Goal: Transaction & Acquisition: Purchase product/service

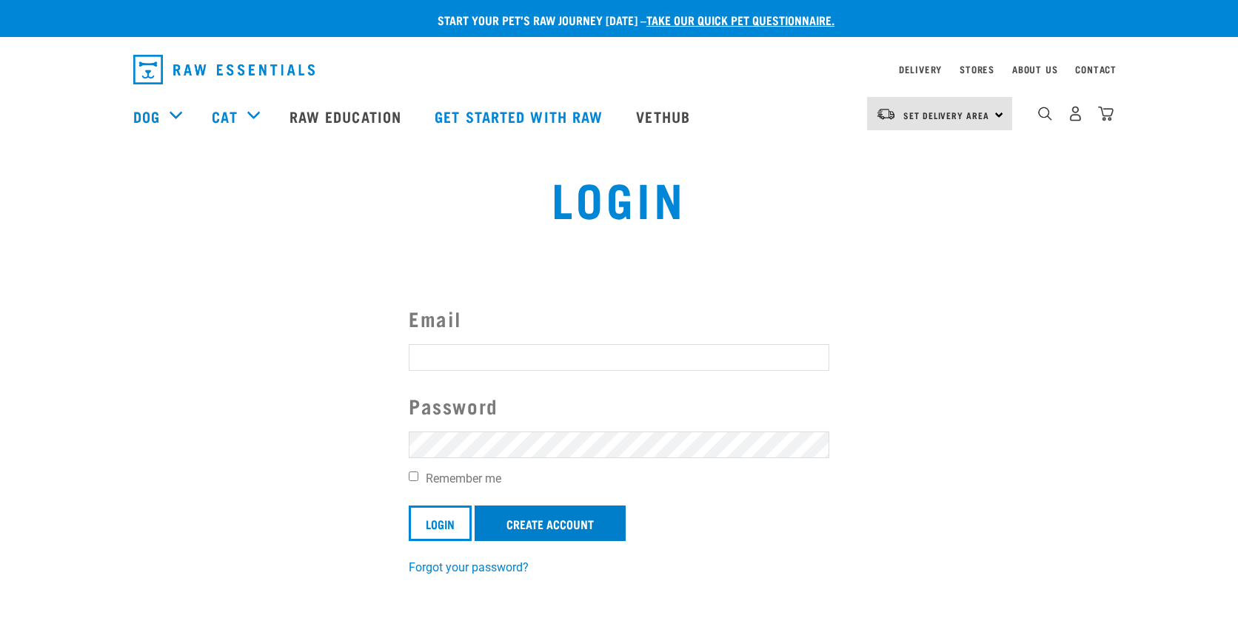
type input "[PERSON_NAME][EMAIL_ADDRESS][DOMAIN_NAME]"
click at [571, 507] on link "Create Account" at bounding box center [550, 524] width 151 height 36
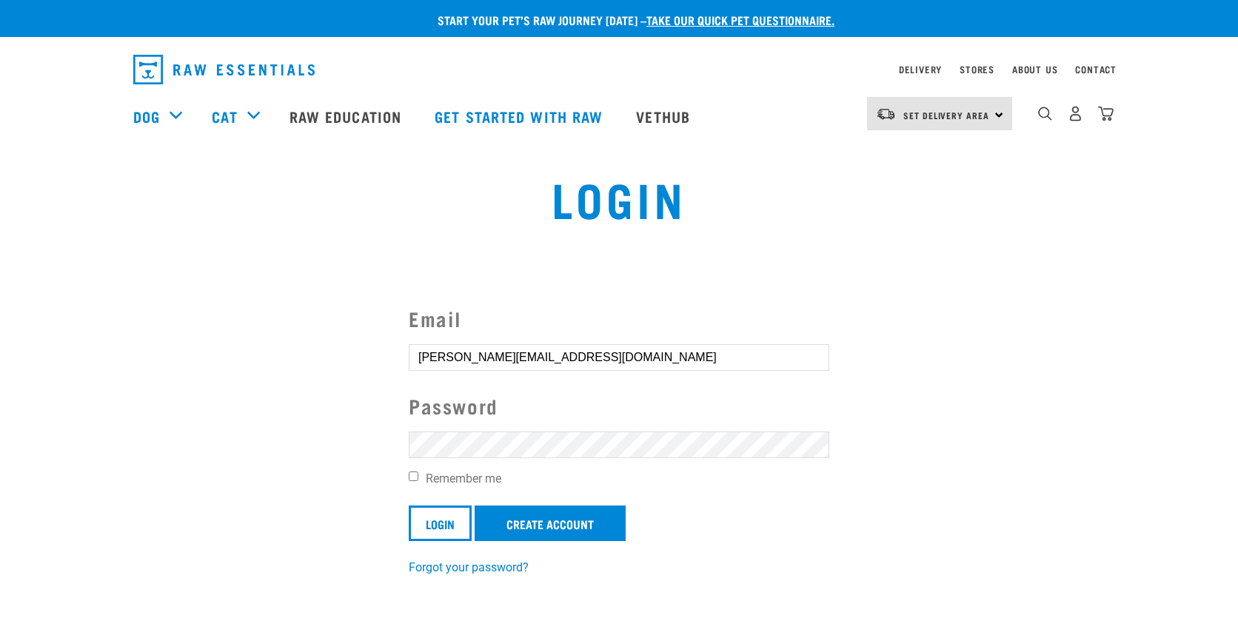
click at [374, 544] on section "Email [PERSON_NAME][EMAIL_ADDRESS][DOMAIN_NAME] Password Remember me Login Crea…" at bounding box center [619, 430] width 1238 height 329
click at [415, 531] on input "Login" at bounding box center [440, 524] width 63 height 36
click at [416, 531] on input "Login" at bounding box center [440, 524] width 63 height 36
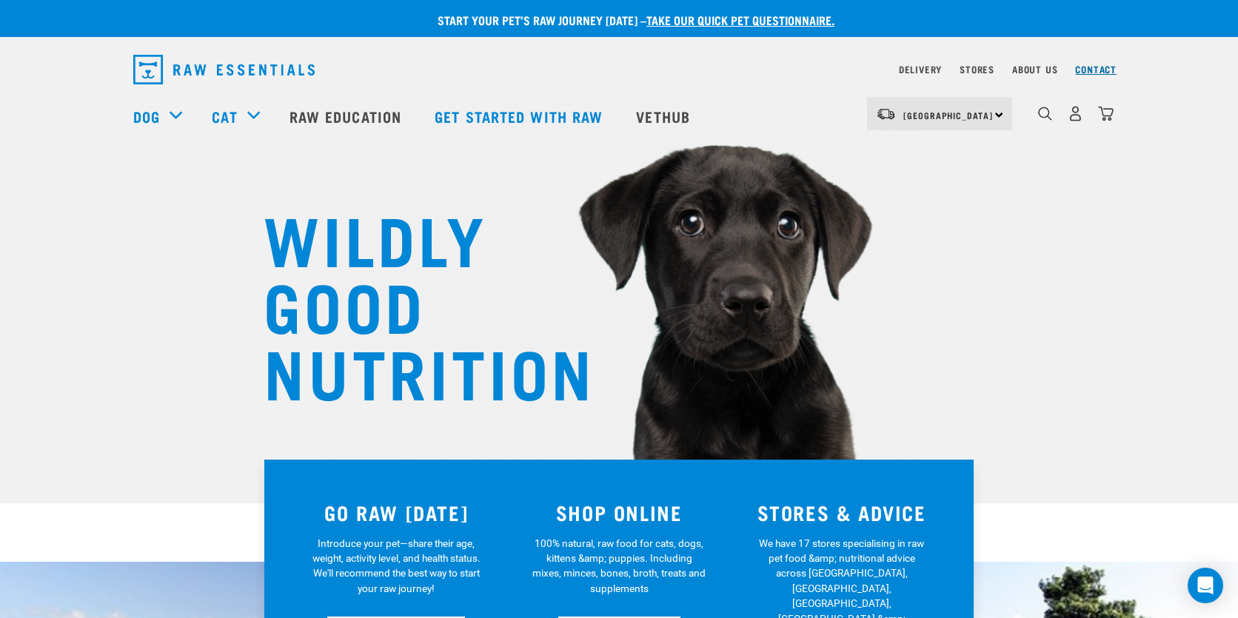
click at [1094, 68] on link "Contact" at bounding box center [1095, 69] width 41 height 5
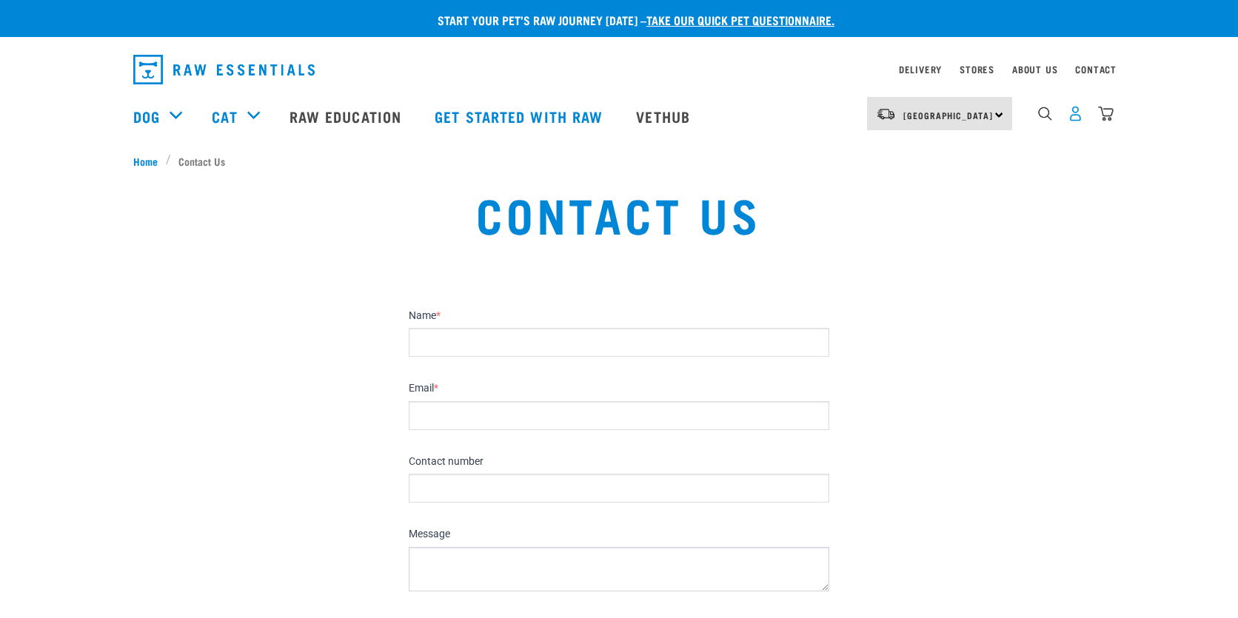
click at [1077, 119] on img "dropdown navigation" at bounding box center [1076, 114] width 16 height 16
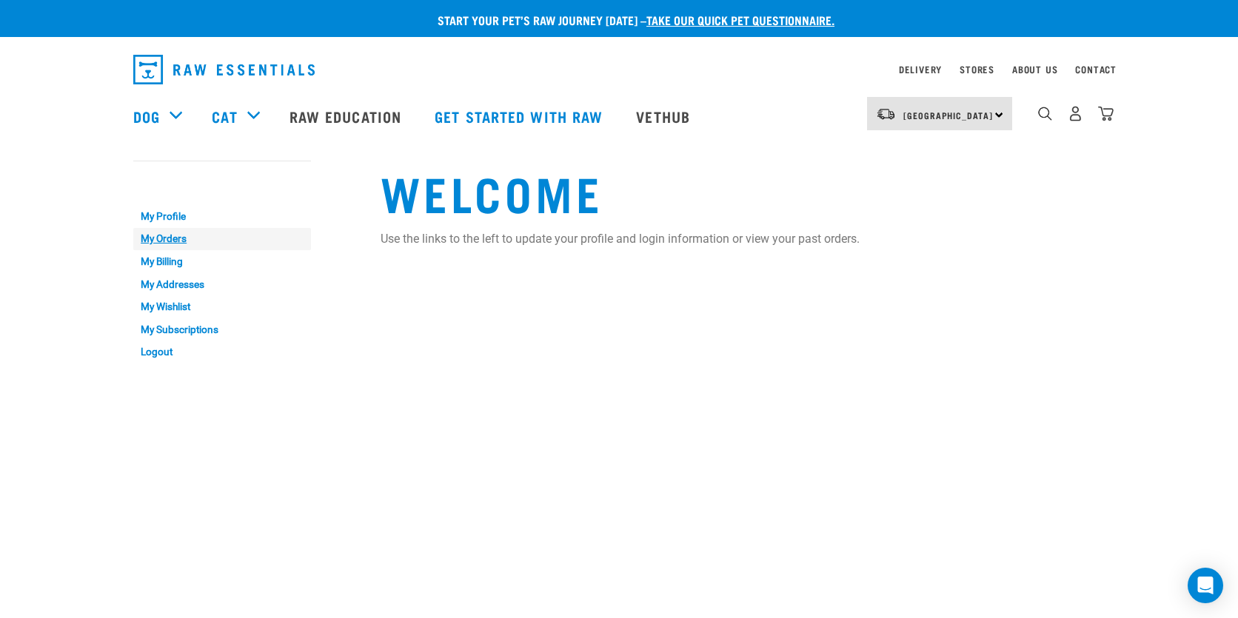
click at [173, 238] on link "My Orders" at bounding box center [222, 239] width 178 height 23
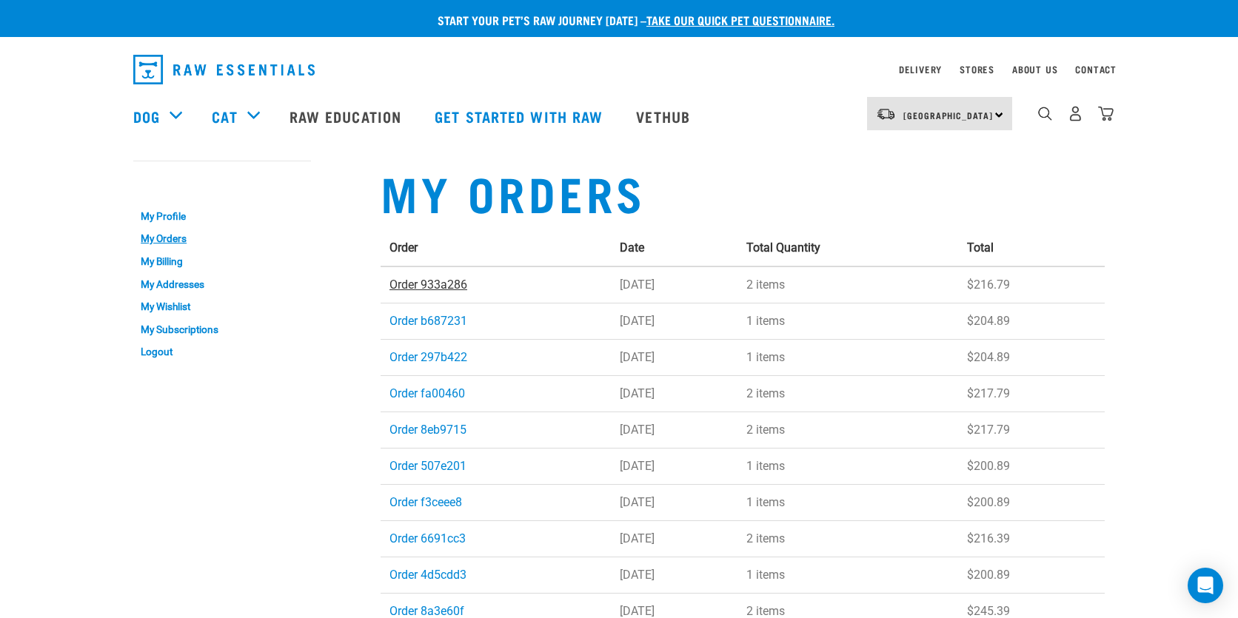
click at [460, 288] on link "Order 933a286" at bounding box center [429, 285] width 78 height 14
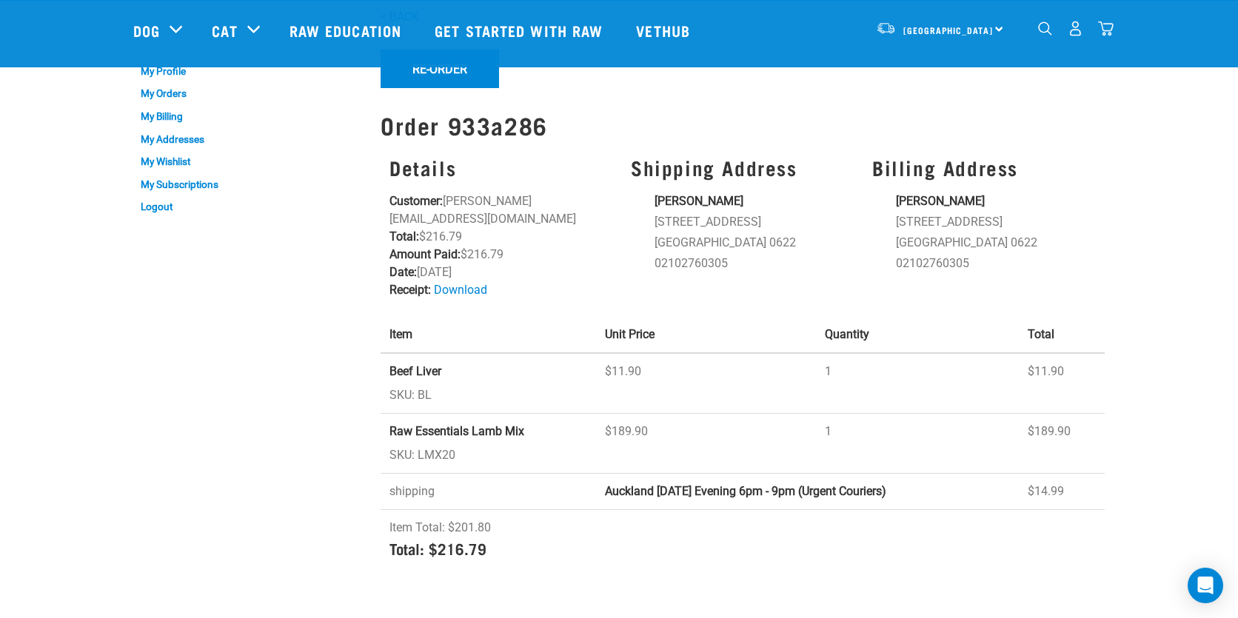
scroll to position [70, 0]
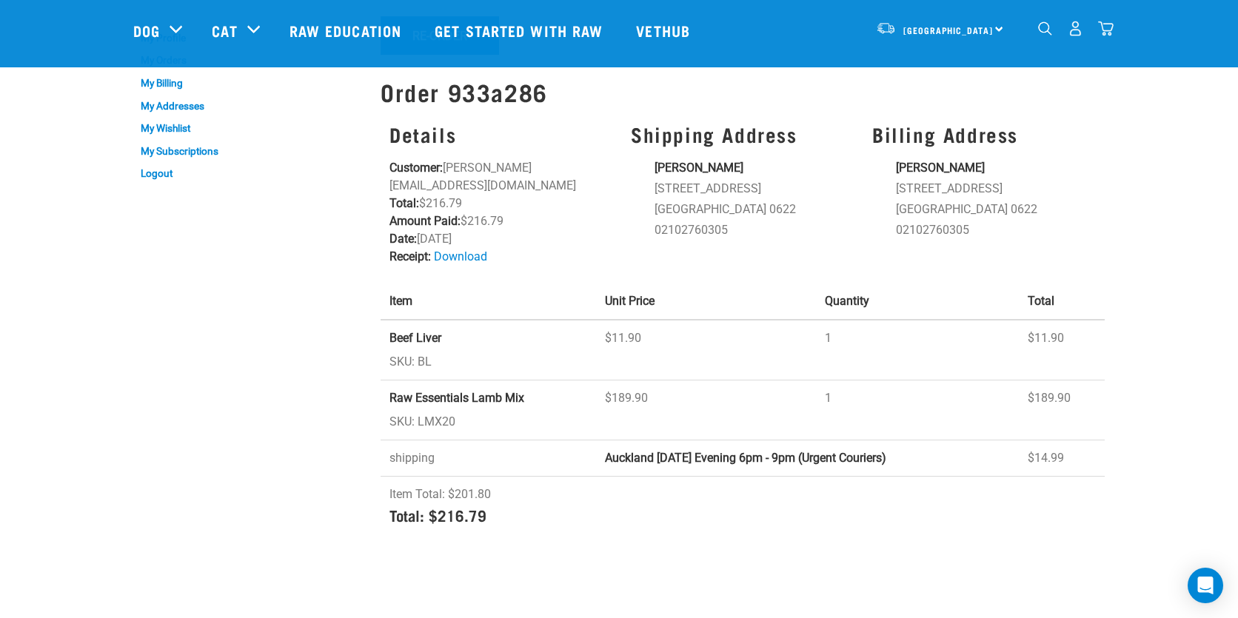
click at [465, 391] on strong "Raw Essentials Lamb Mix" at bounding box center [457, 398] width 135 height 14
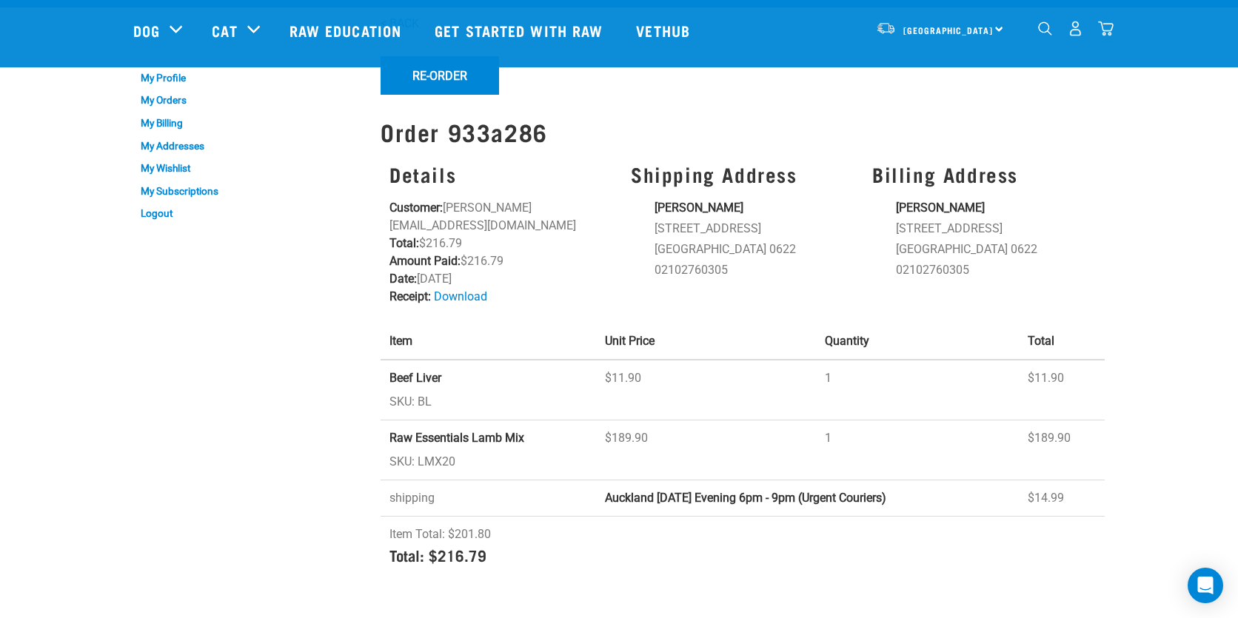
scroll to position [0, 0]
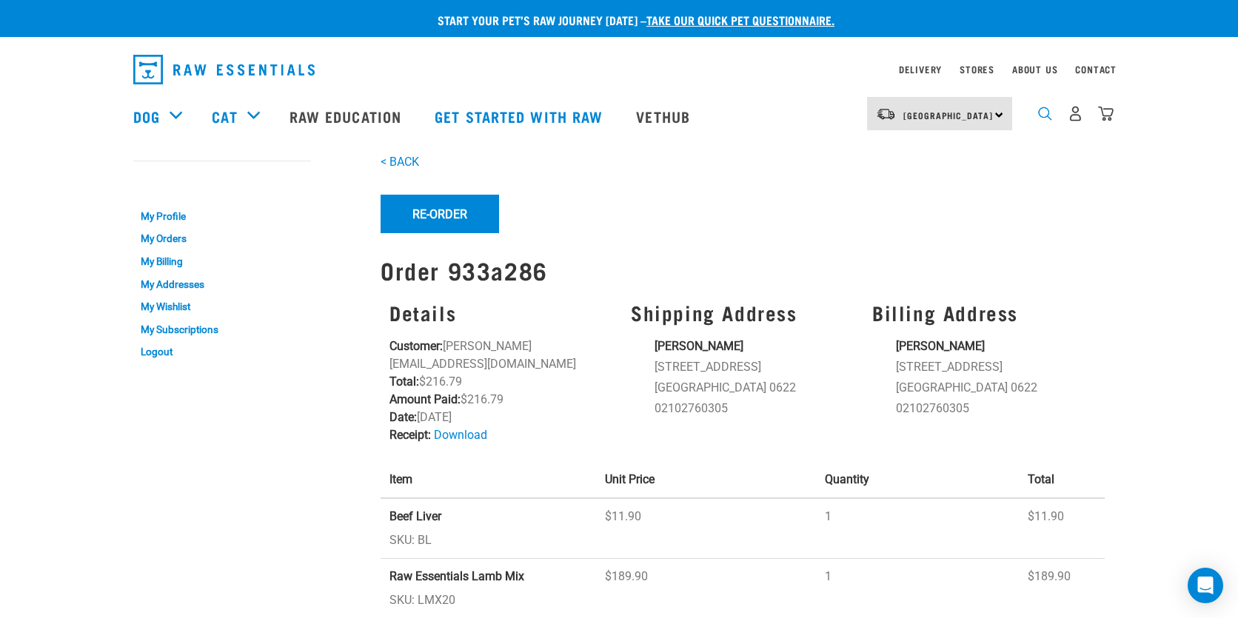
click at [1046, 119] on img "dropdown navigation" at bounding box center [1045, 114] width 14 height 14
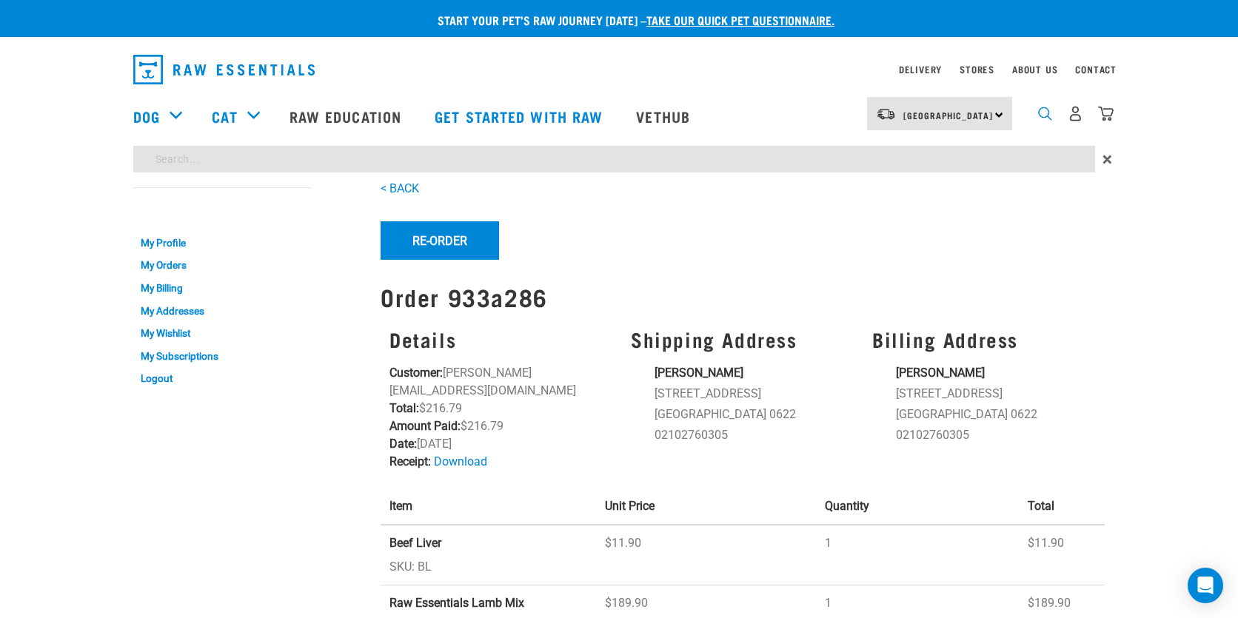
click at [1048, 116] on img "dropdown navigation" at bounding box center [1045, 114] width 14 height 14
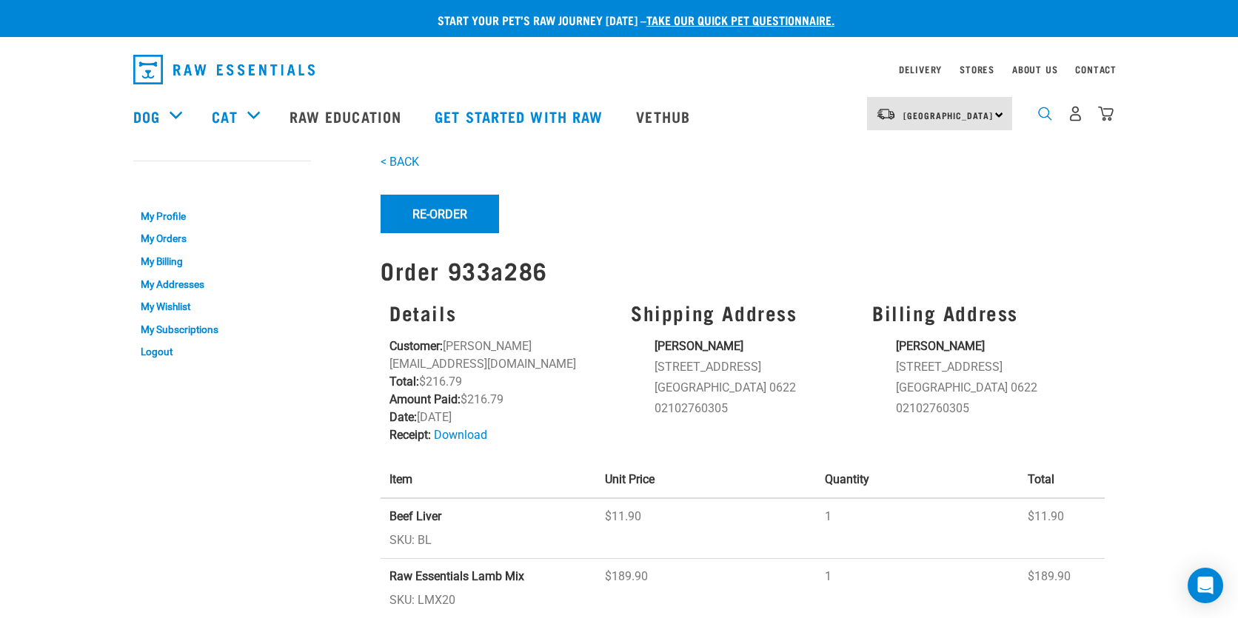
click at [1046, 121] on img "dropdown navigation" at bounding box center [1045, 114] width 14 height 14
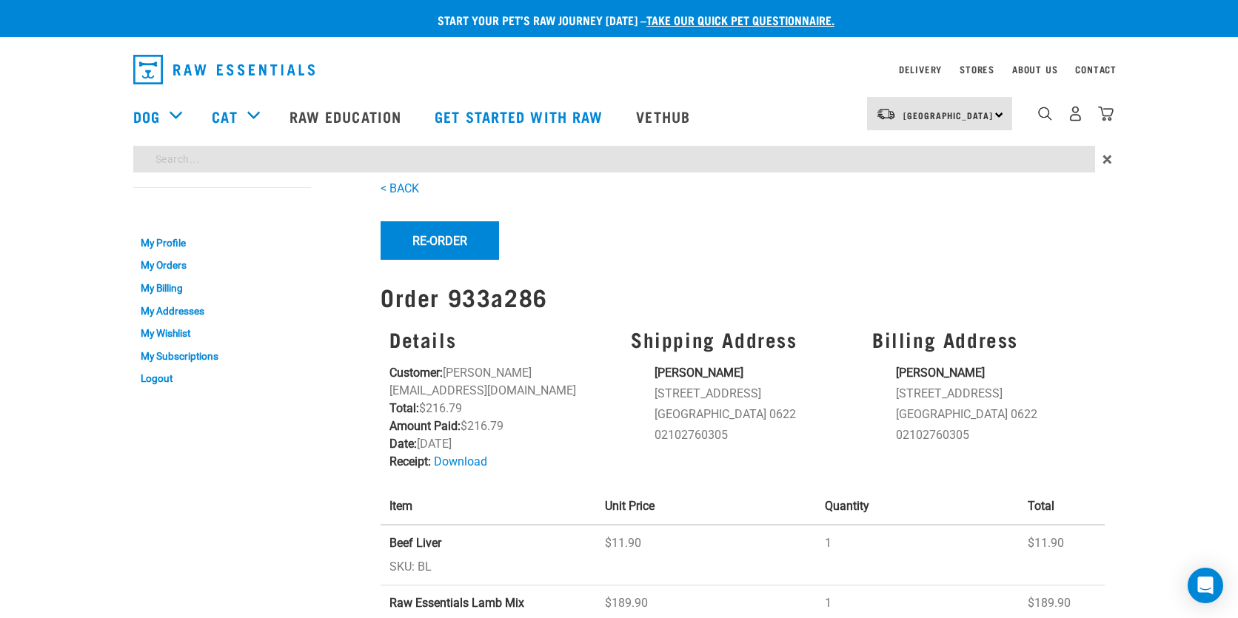
click at [1033, 164] on div "Start your pet’s raw journey today – take our quick pet questionnaire. Delivery…" at bounding box center [619, 382] width 1238 height 765
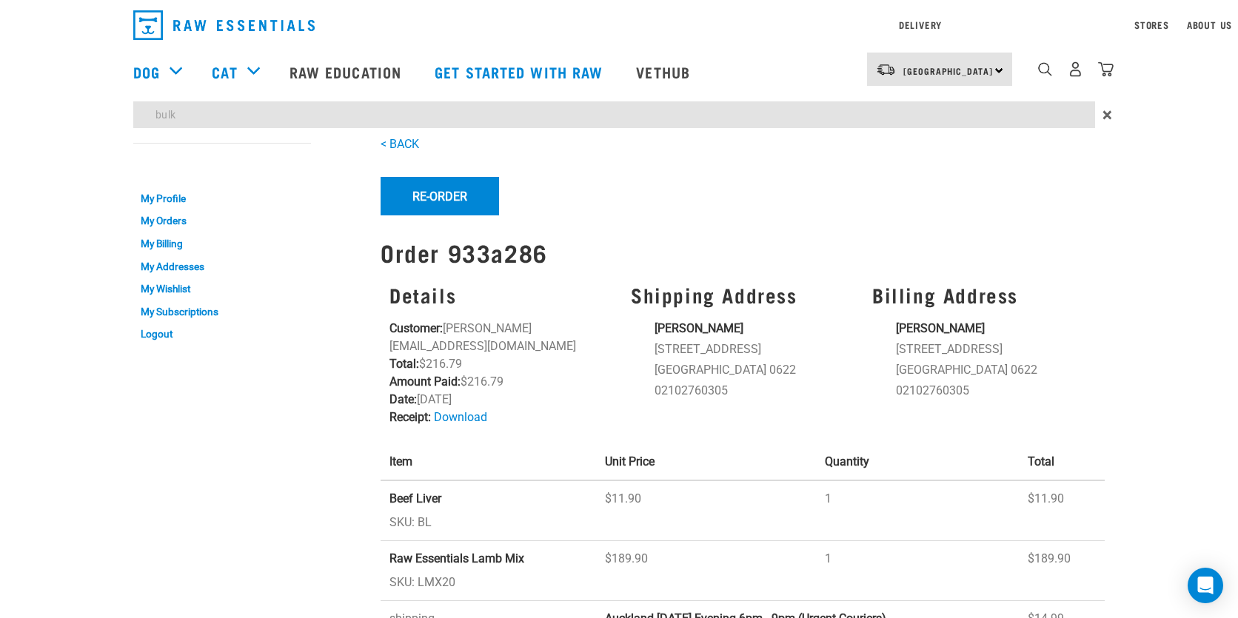
type input "bulk"
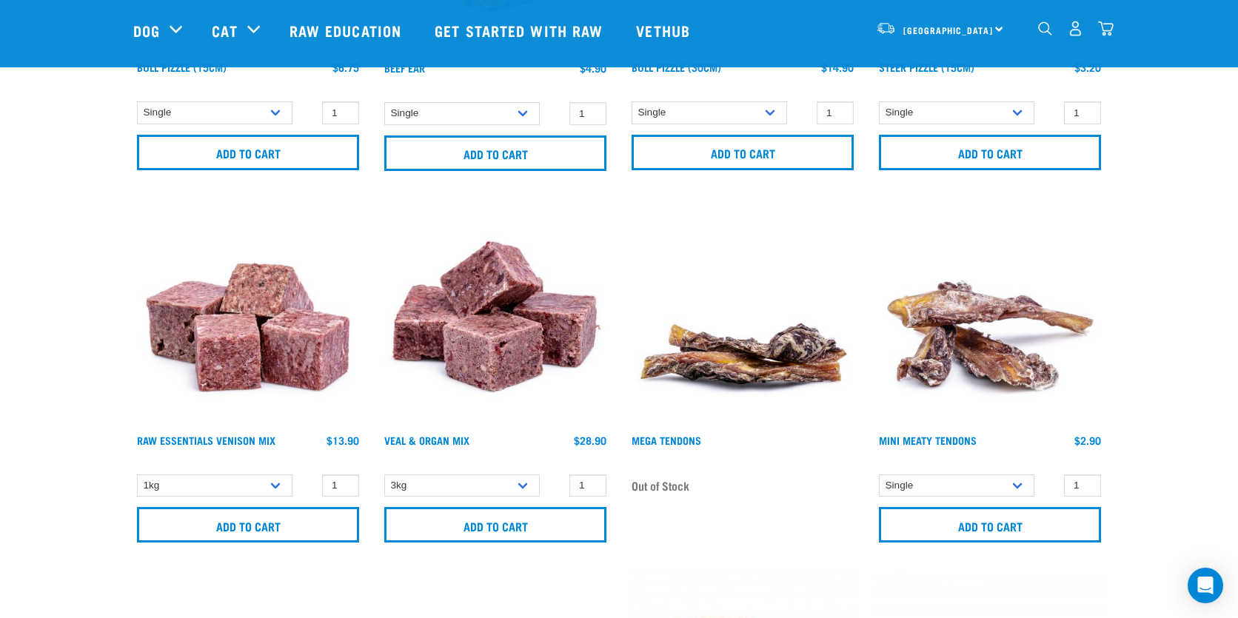
scroll to position [3023, 0]
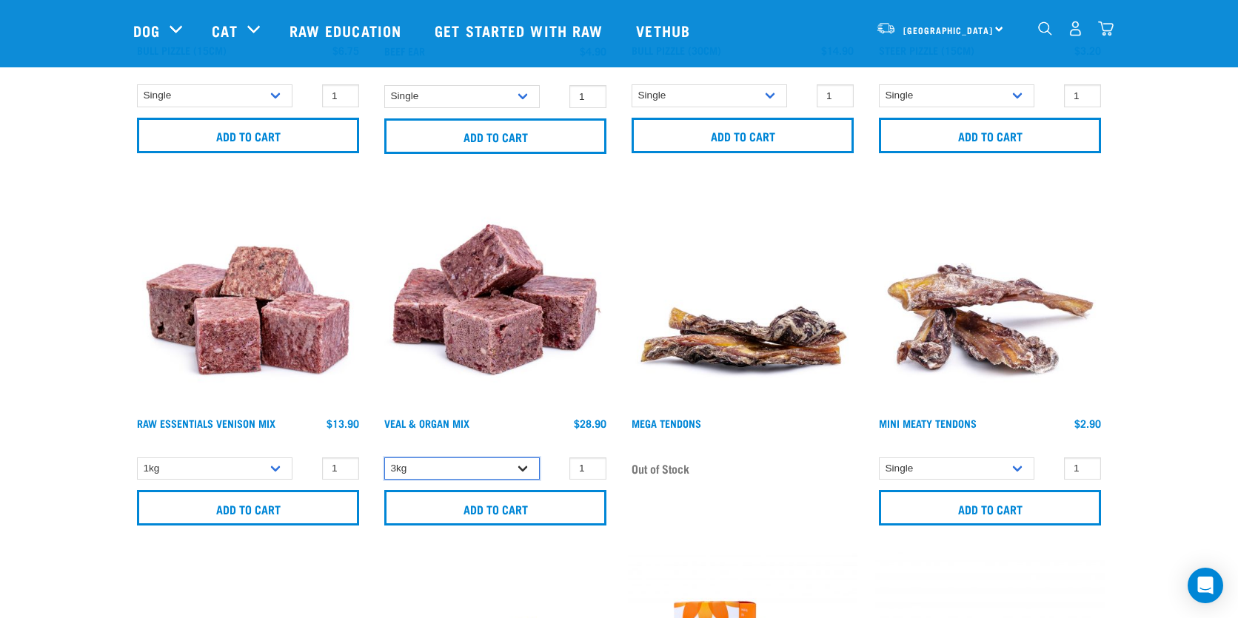
click at [441, 469] on select "3kg" at bounding box center [462, 469] width 156 height 23
click at [178, 464] on select "1kg 3kg" at bounding box center [215, 469] width 156 height 23
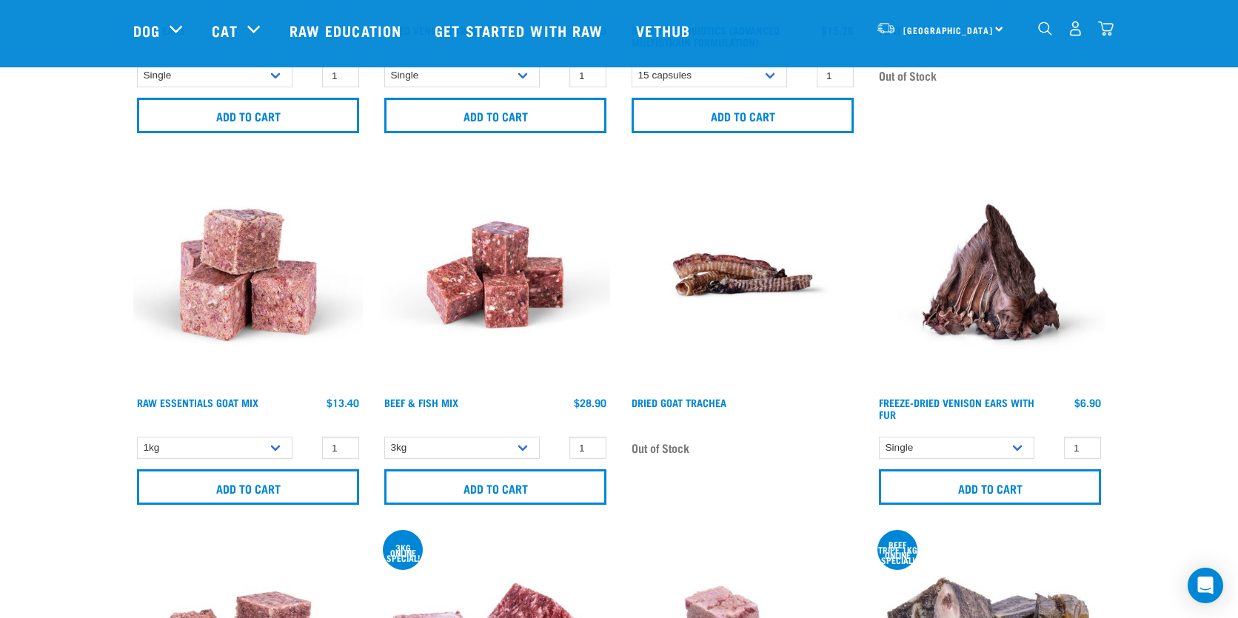
scroll to position [3839, 0]
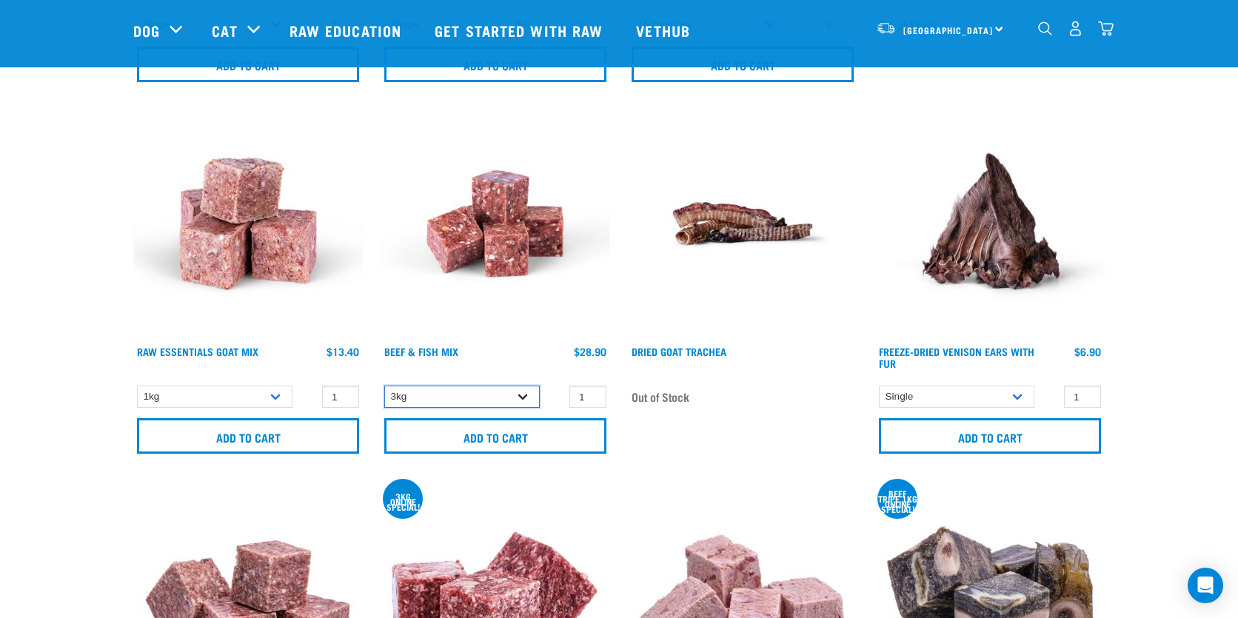
click at [431, 398] on select "3kg" at bounding box center [462, 397] width 156 height 23
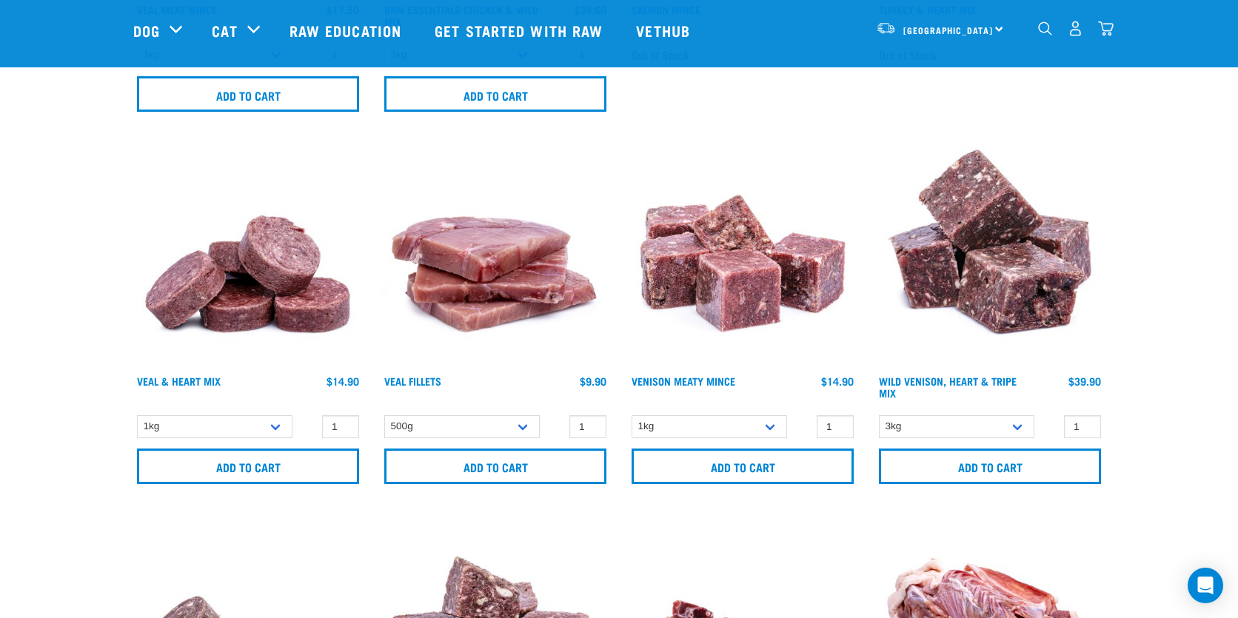
scroll to position [5552, 0]
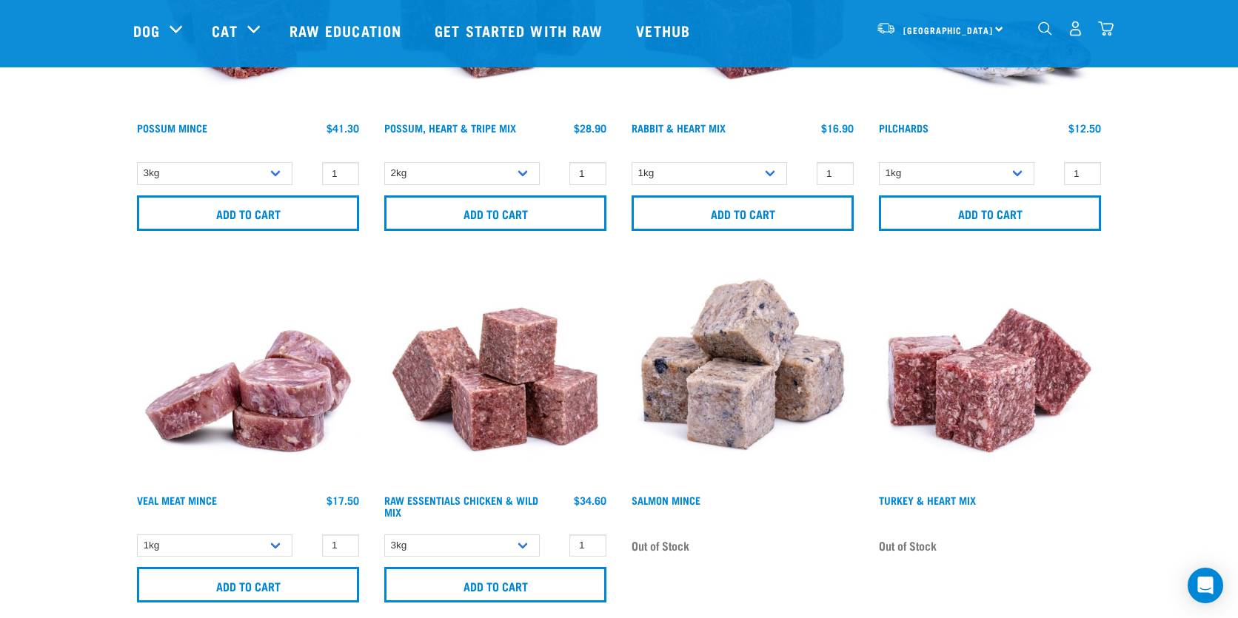
click at [427, 550] on div "3kg Bulk (10kg) Bulk (20kg) 1 0" at bounding box center [496, 546] width 230 height 26
click at [429, 544] on select "3kg Bulk (10kg) Bulk (20kg)" at bounding box center [462, 546] width 156 height 23
select select "731"
click at [384, 535] on select "3kg Bulk (10kg) Bulk (20kg)" at bounding box center [462, 546] width 156 height 23
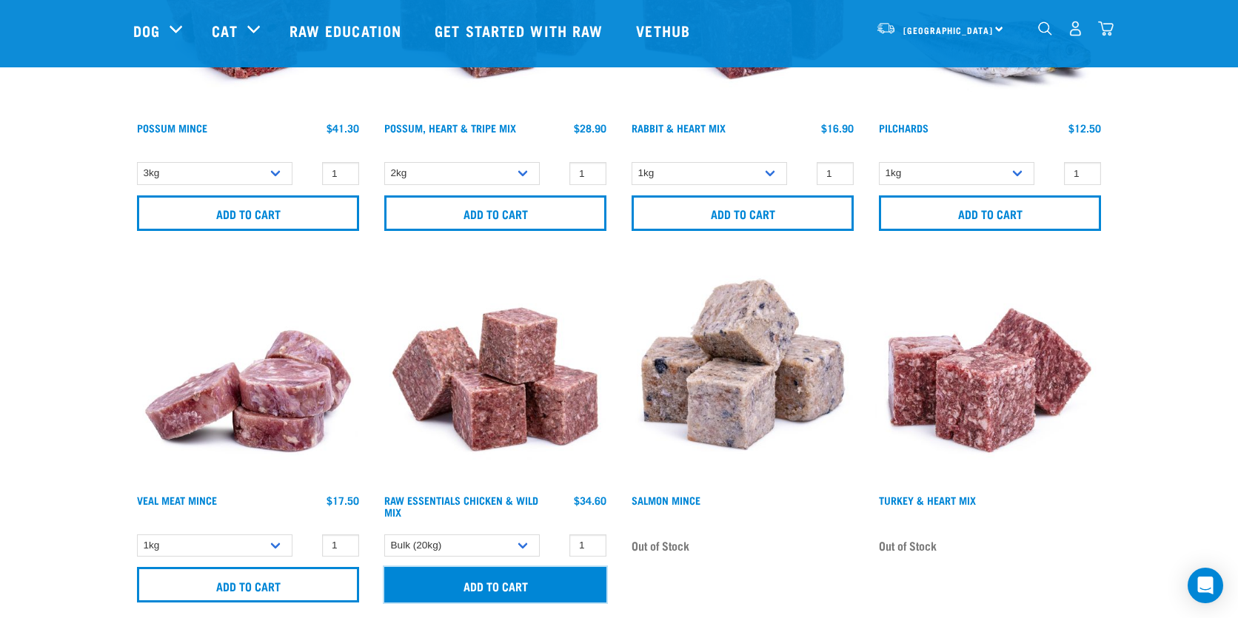
click at [445, 583] on input "Add to cart" at bounding box center [495, 585] width 222 height 36
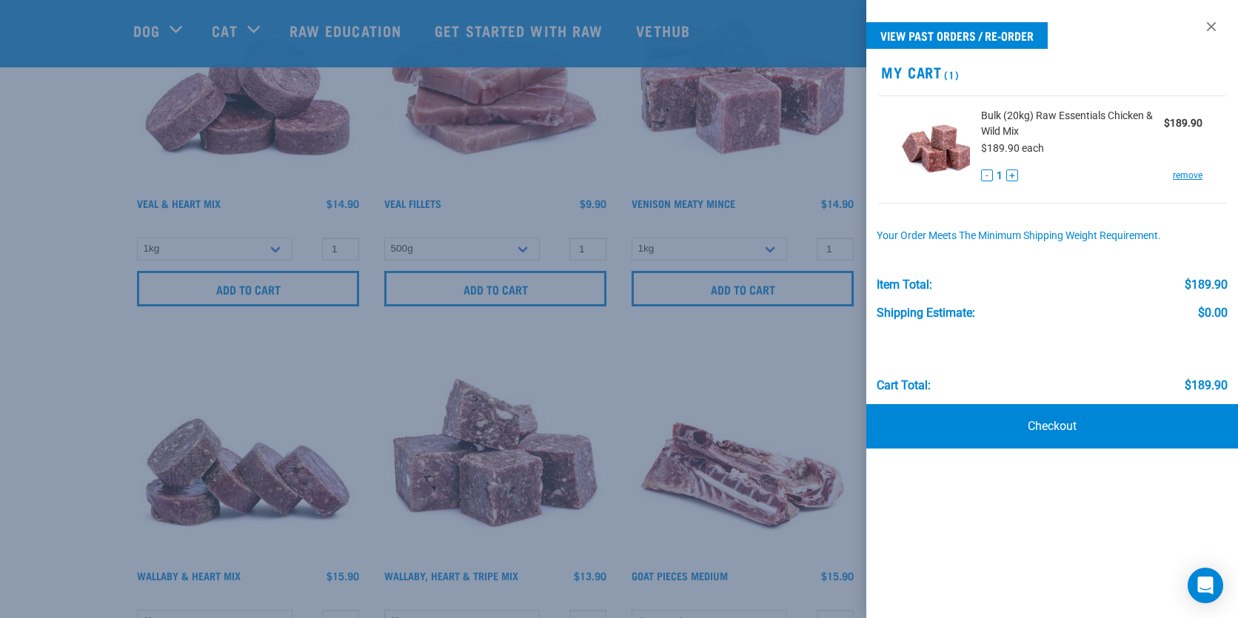
scroll to position [6229, 0]
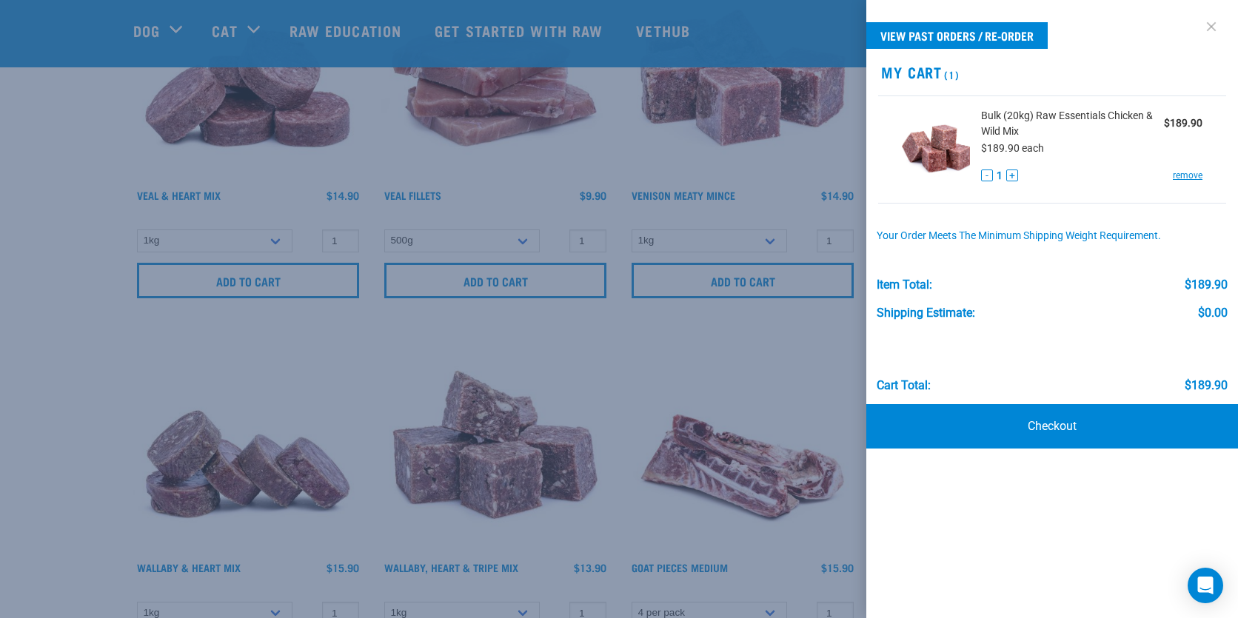
click at [1211, 34] on link at bounding box center [1212, 27] width 24 height 24
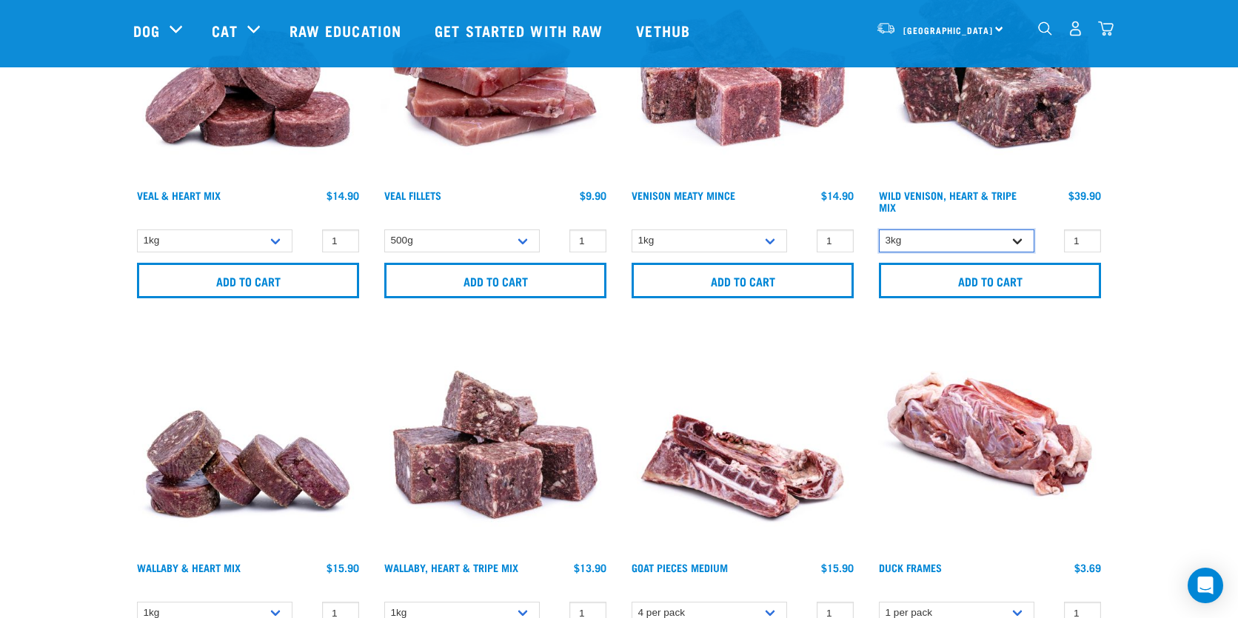
click at [991, 230] on select "3kg" at bounding box center [957, 241] width 156 height 23
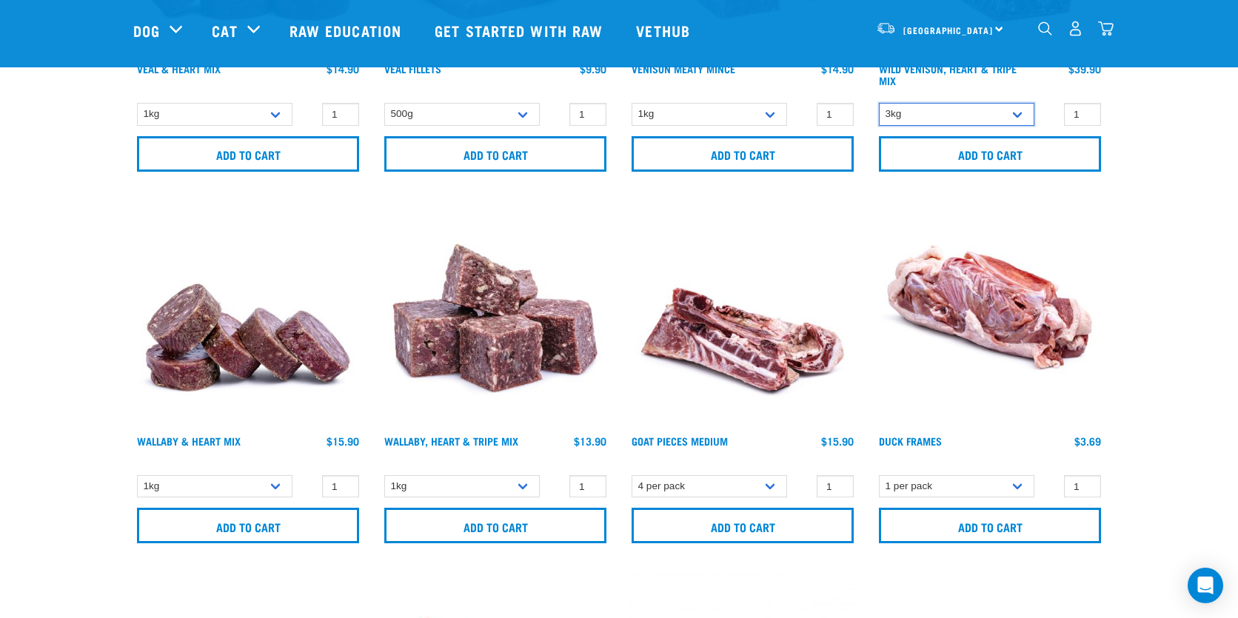
scroll to position [6384, 0]
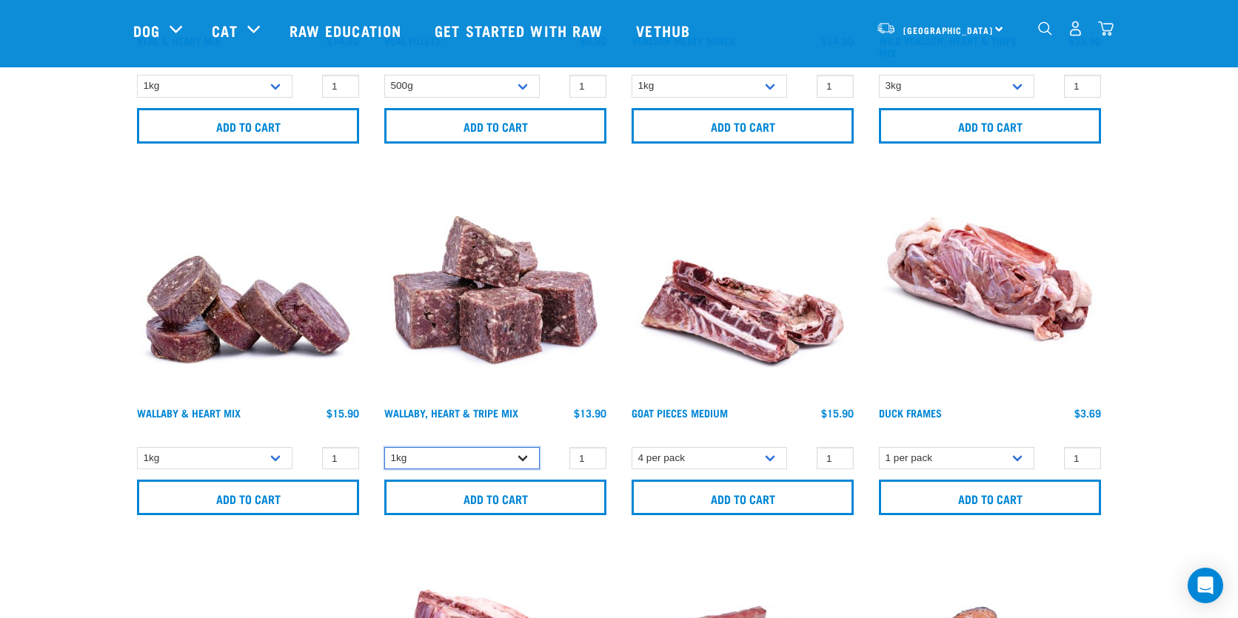
click at [454, 447] on select "1kg 3kg" at bounding box center [462, 458] width 156 height 23
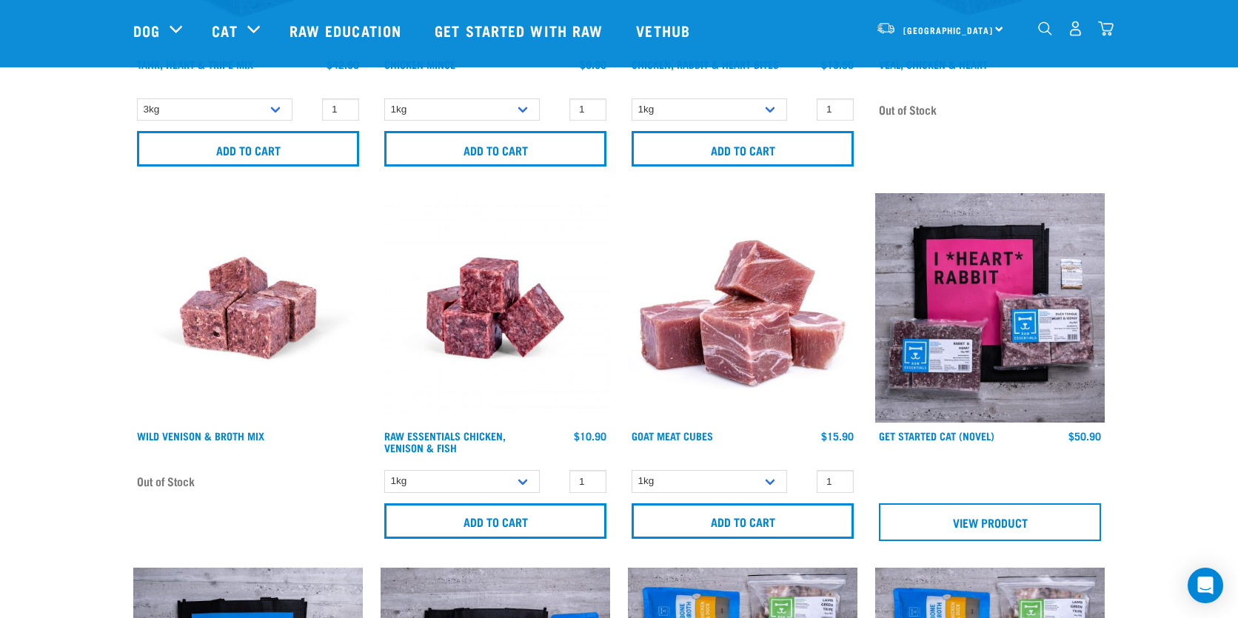
scroll to position [7760, 0]
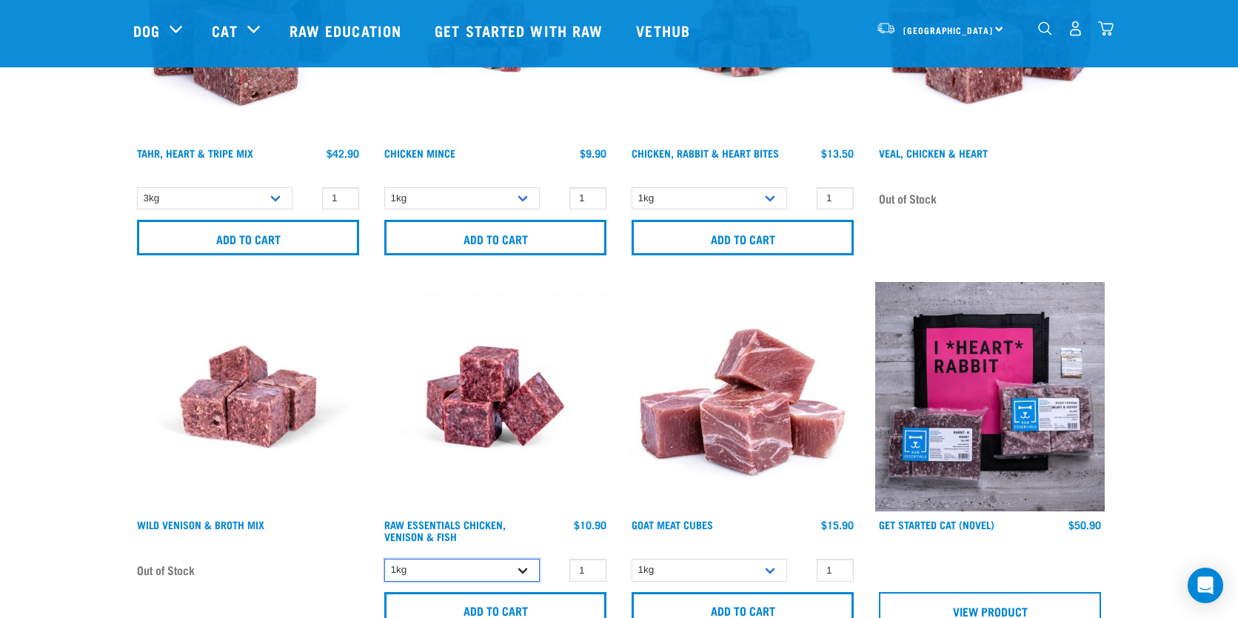
click at [472, 559] on select "1kg 3kg" at bounding box center [462, 570] width 156 height 23
click at [384, 559] on select "1kg 3kg" at bounding box center [462, 570] width 156 height 23
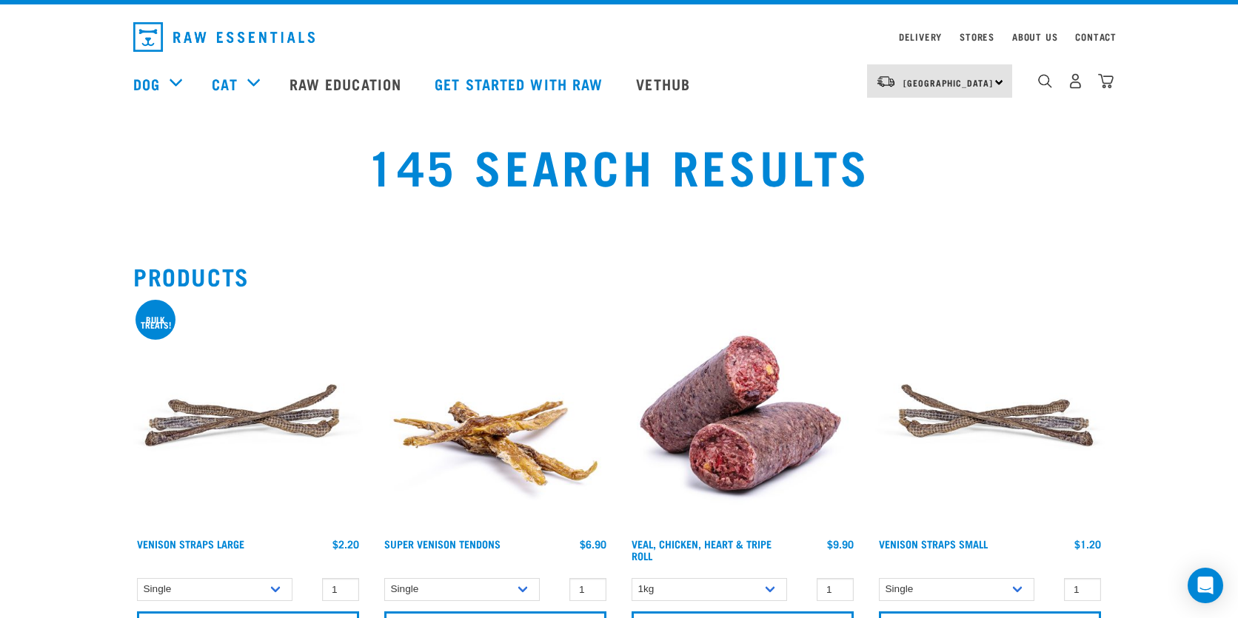
scroll to position [0, 0]
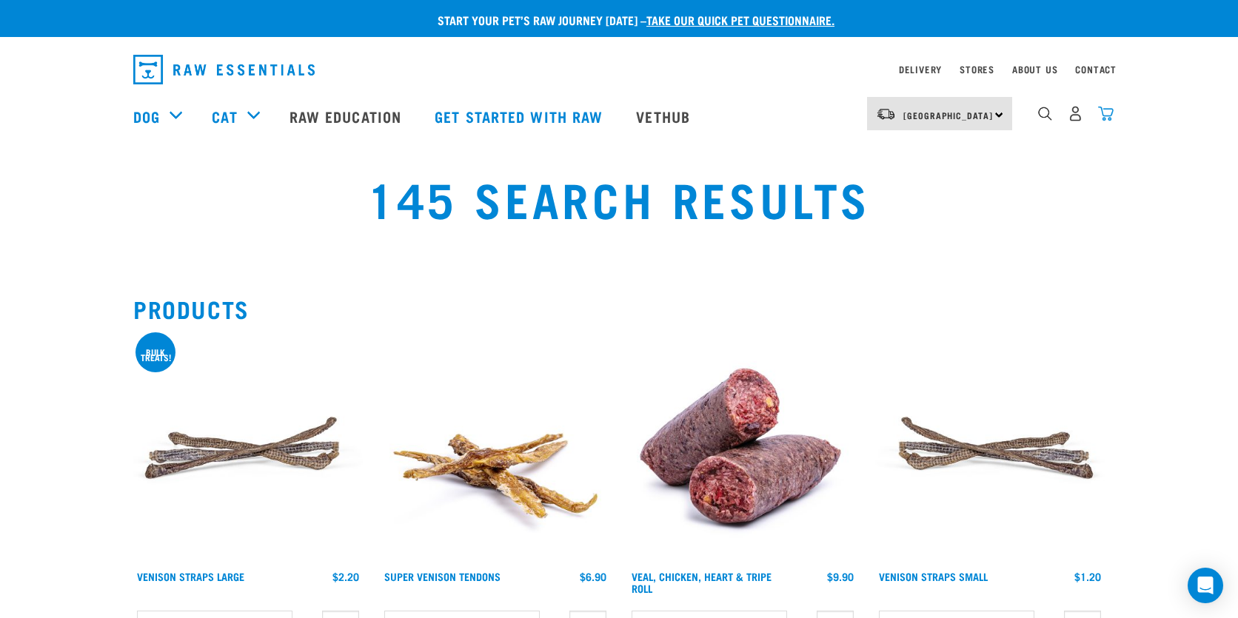
click at [1109, 114] on img "dropdown navigation" at bounding box center [1106, 114] width 16 height 16
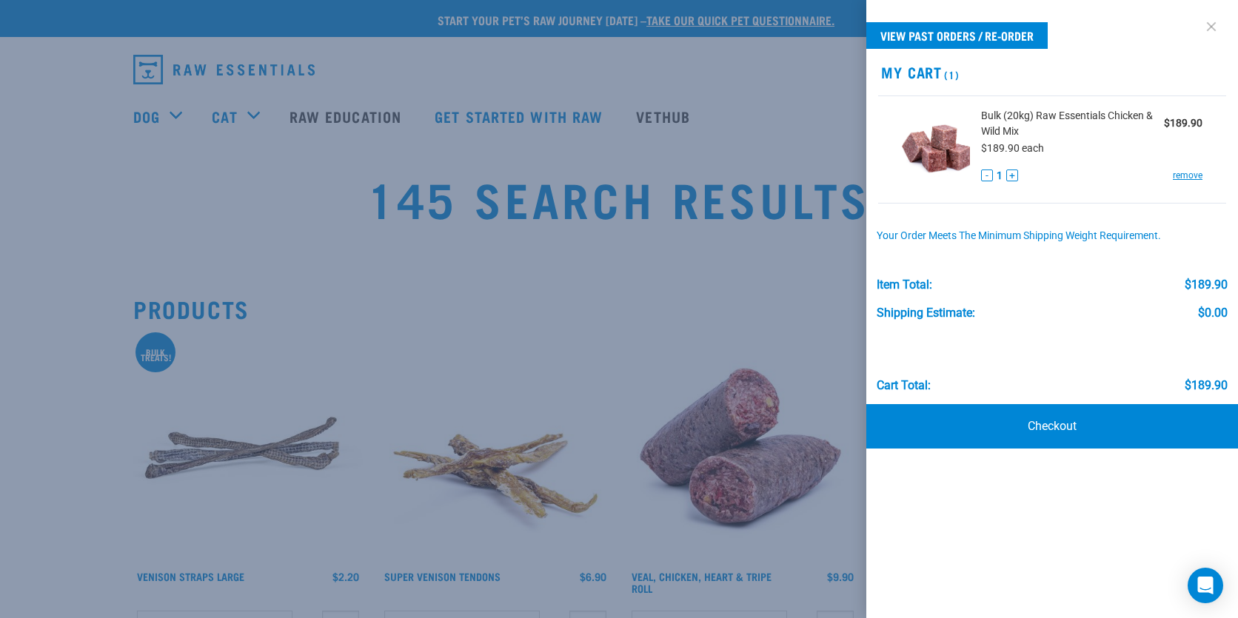
click at [1202, 23] on link at bounding box center [1212, 27] width 24 height 24
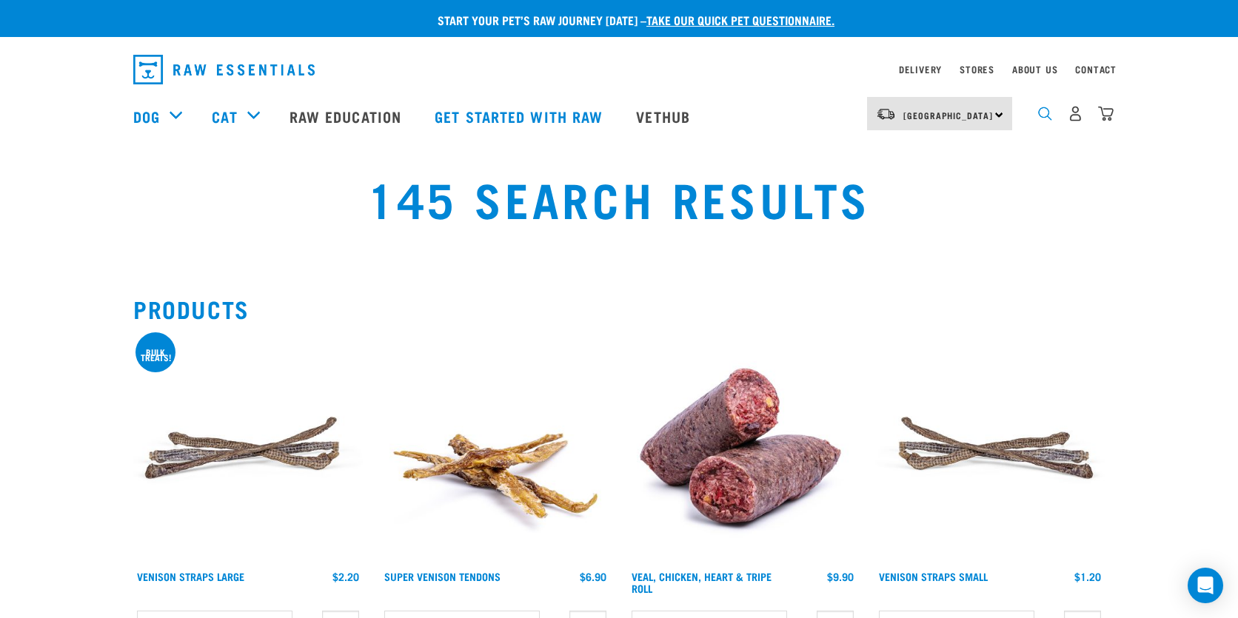
click at [1048, 113] on img "dropdown navigation" at bounding box center [1045, 114] width 14 height 14
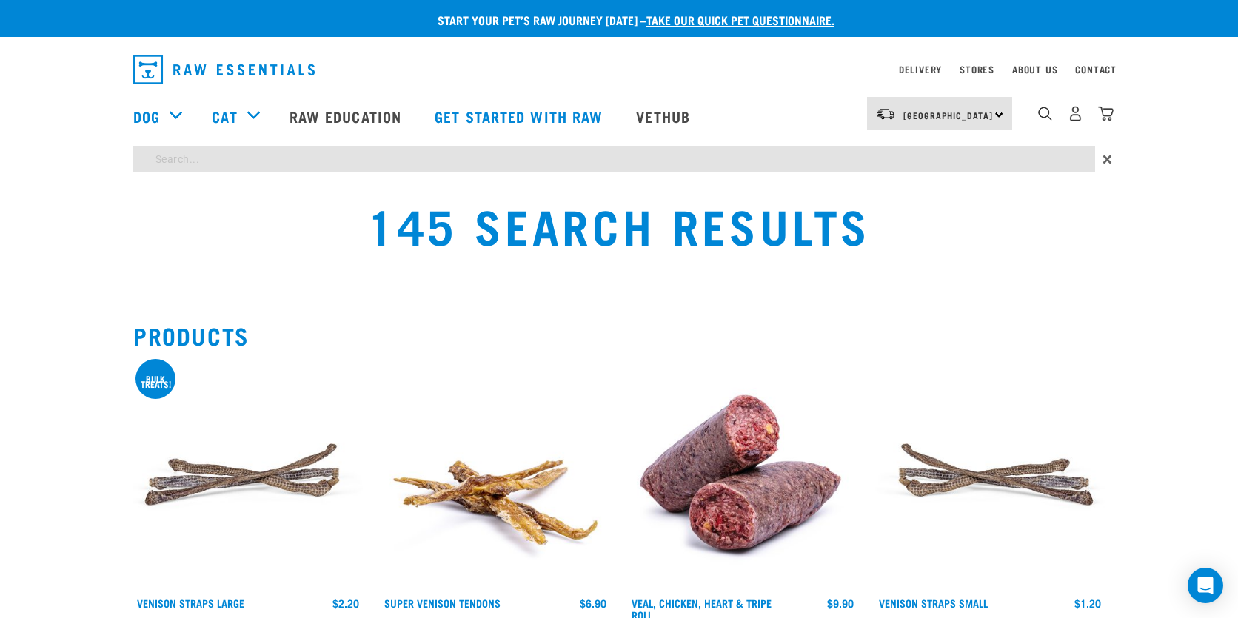
click at [935, 176] on div "×" at bounding box center [619, 163] width 1238 height 34
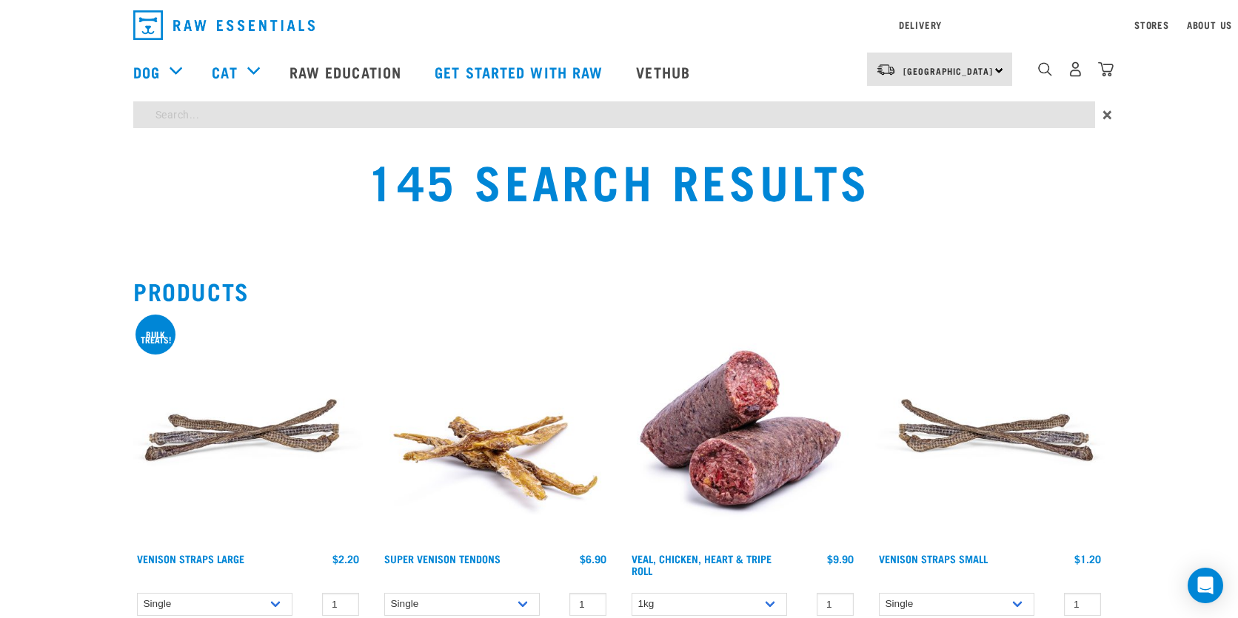
drag, startPoint x: 177, startPoint y: 115, endPoint x: 130, endPoint y: 110, distance: 46.9
click at [130, 110] on div "beef liver ×" at bounding box center [618, 114] width 995 height 27
type input "liver"
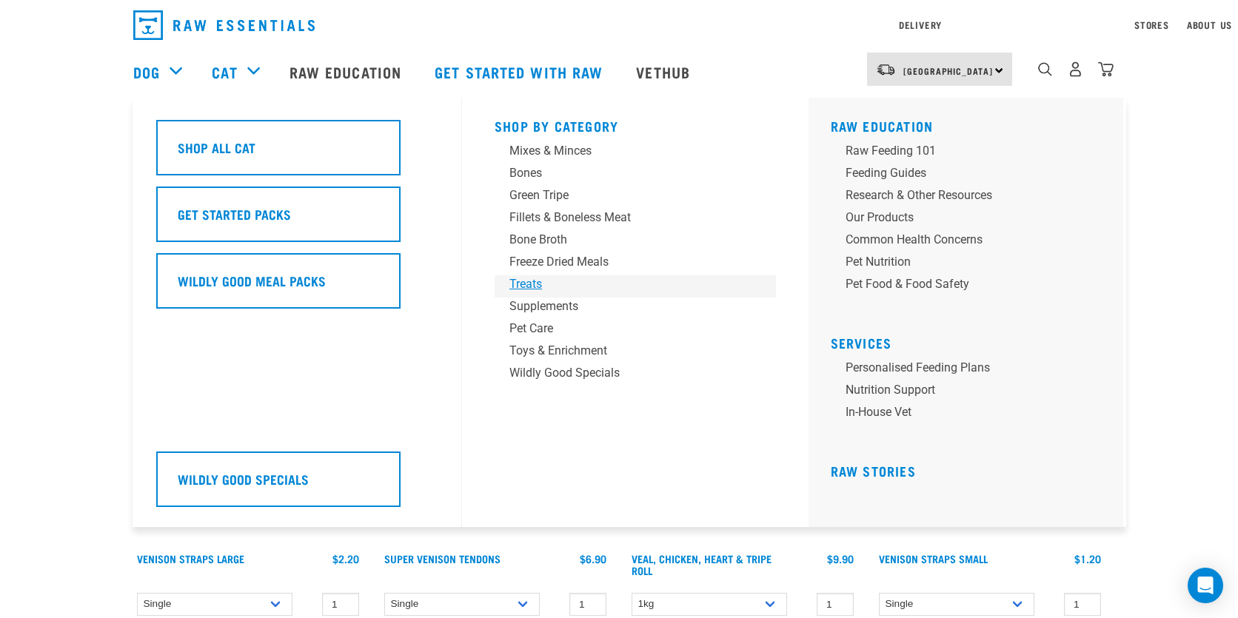
click at [527, 287] on div "Shop By Category Mixes & Minces Bones Green Tripe Treats" at bounding box center [635, 313] width 299 height 430
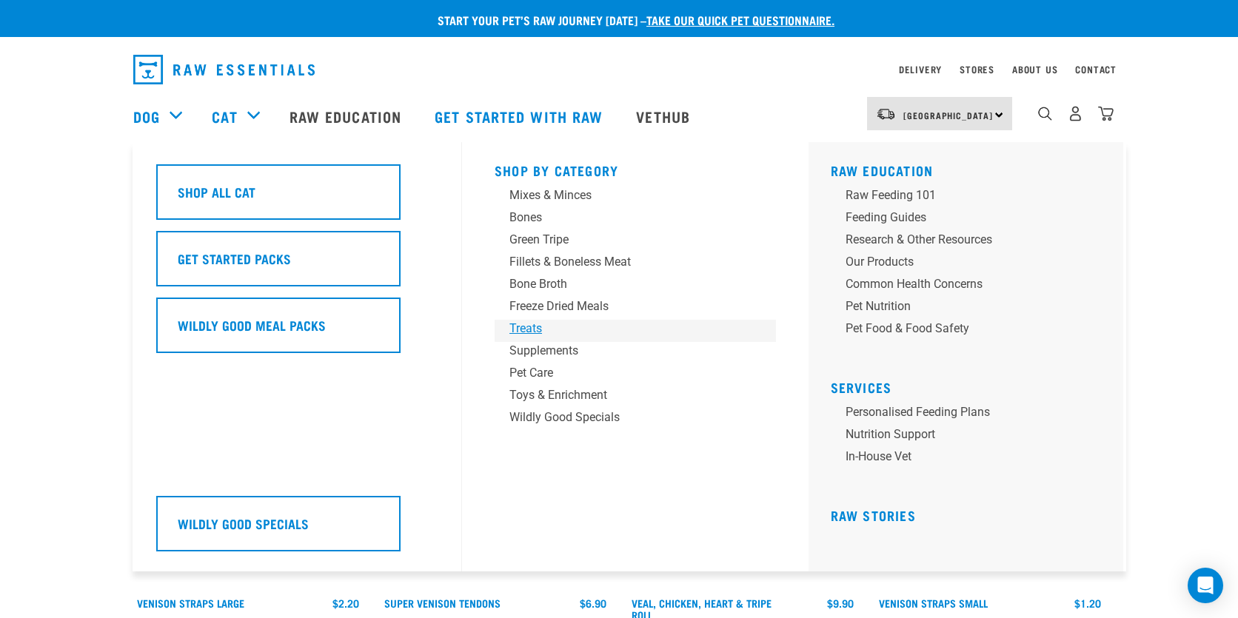
click at [528, 333] on div "Treats" at bounding box center [625, 329] width 231 height 18
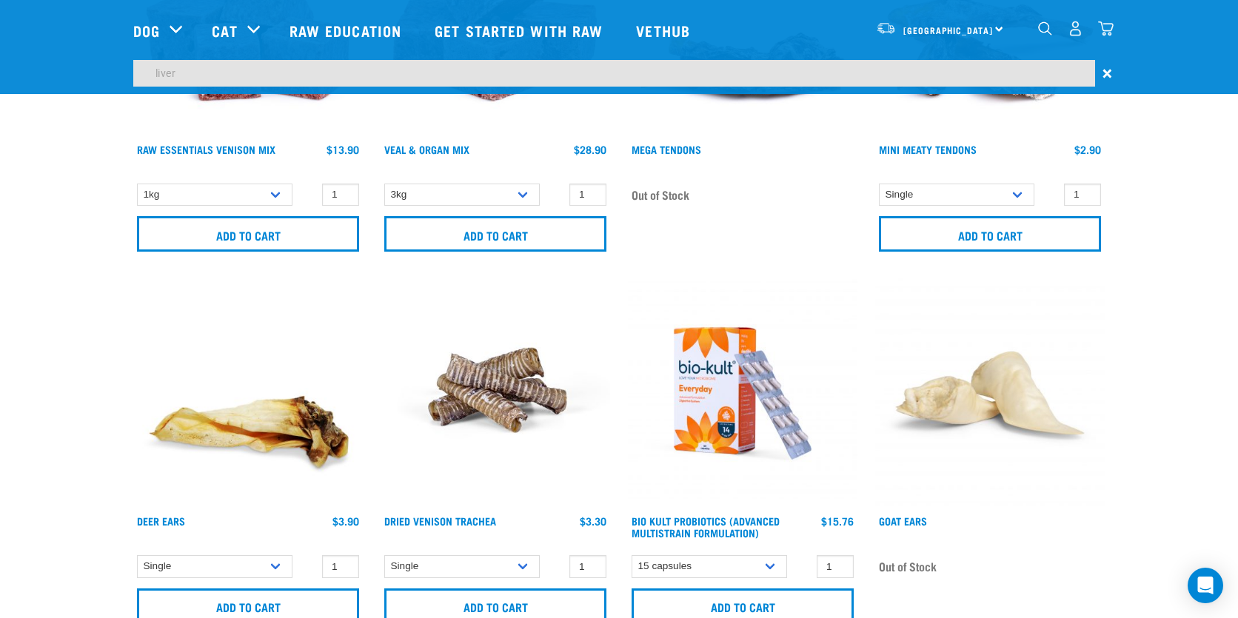
scroll to position [3332, 0]
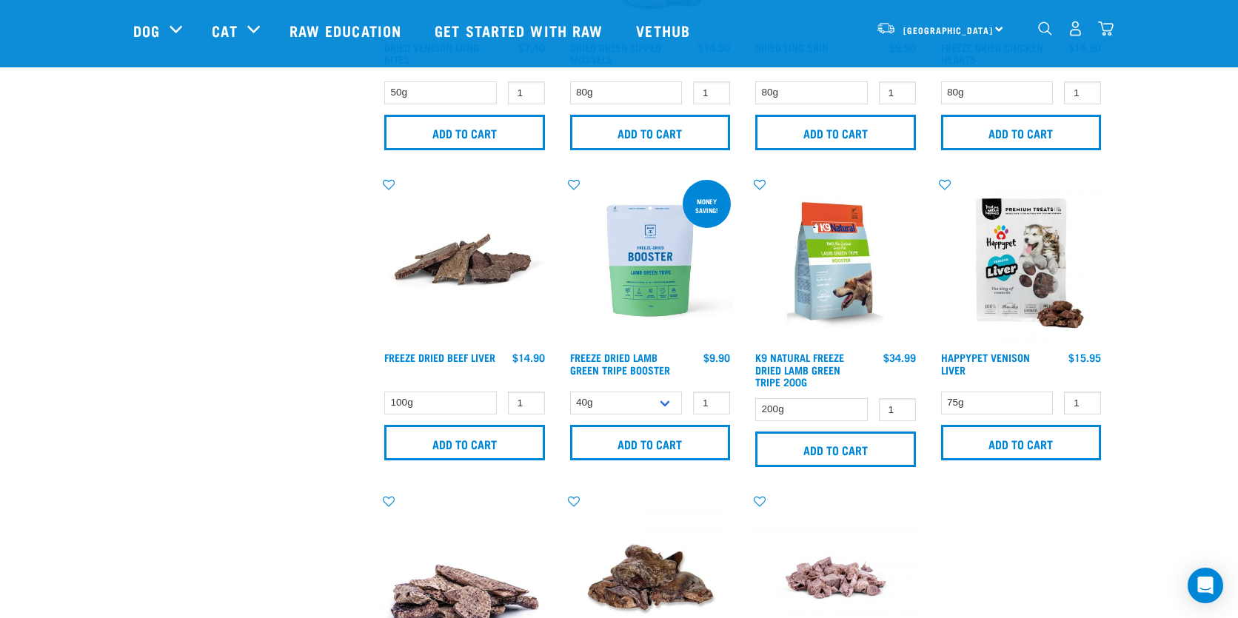
scroll to position [850, 0]
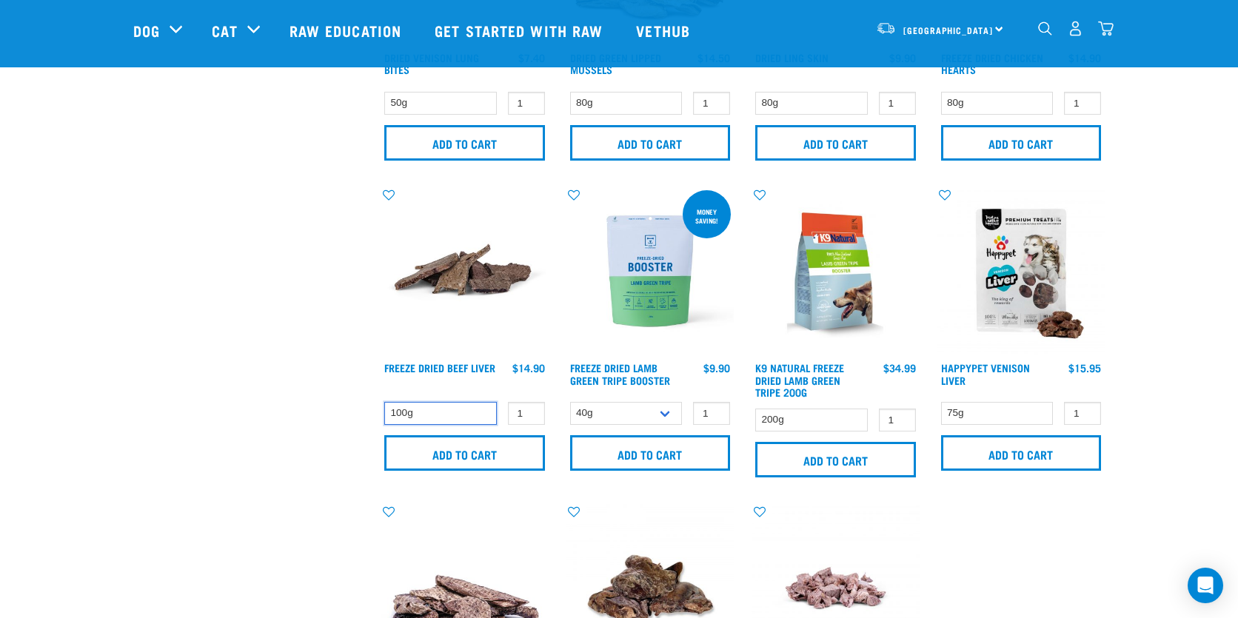
click at [437, 408] on select "100g" at bounding box center [440, 413] width 113 height 23
click at [384, 402] on select "100g" at bounding box center [440, 413] width 113 height 23
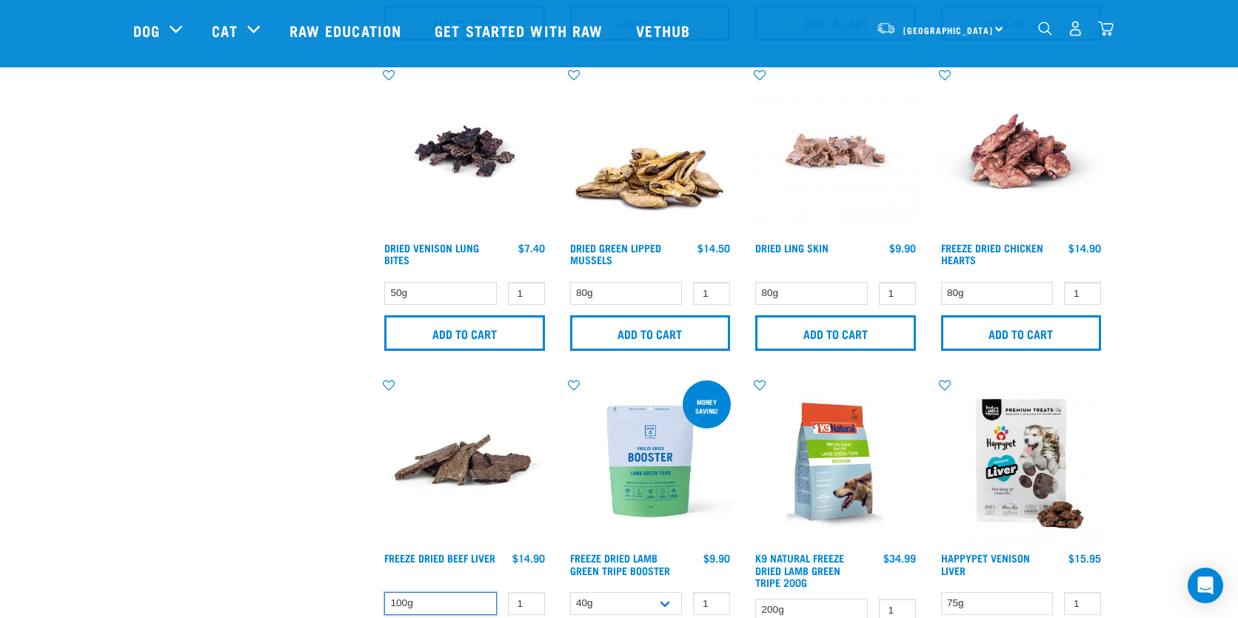
scroll to position [529, 0]
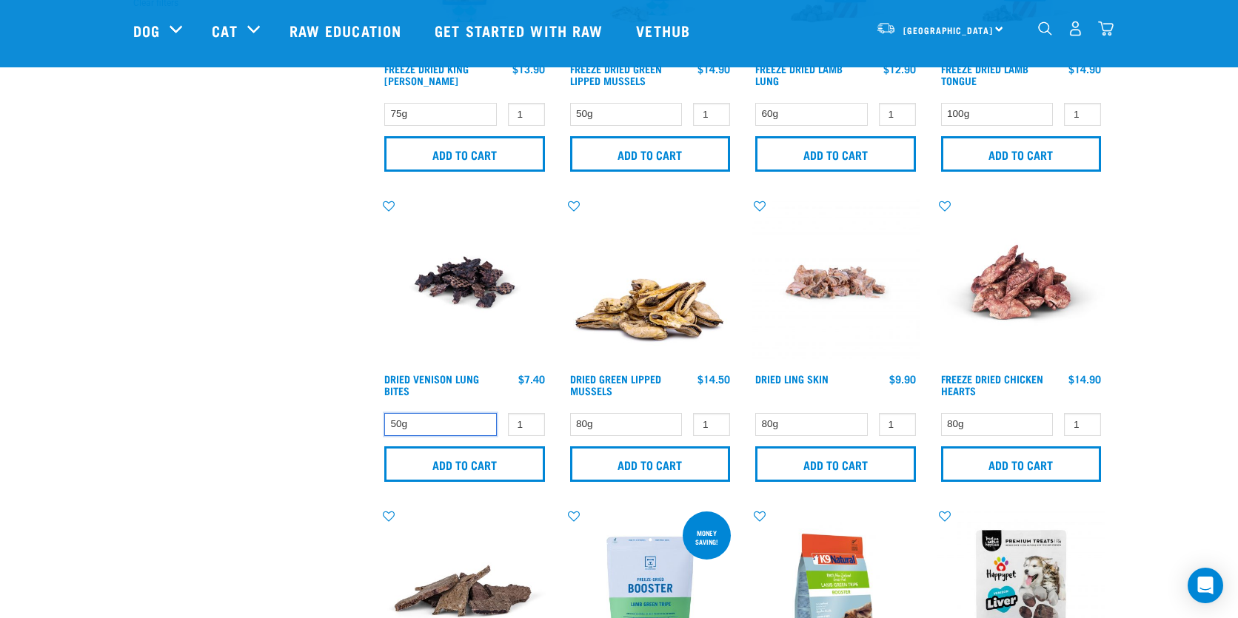
click at [438, 423] on select "50g" at bounding box center [440, 424] width 113 height 23
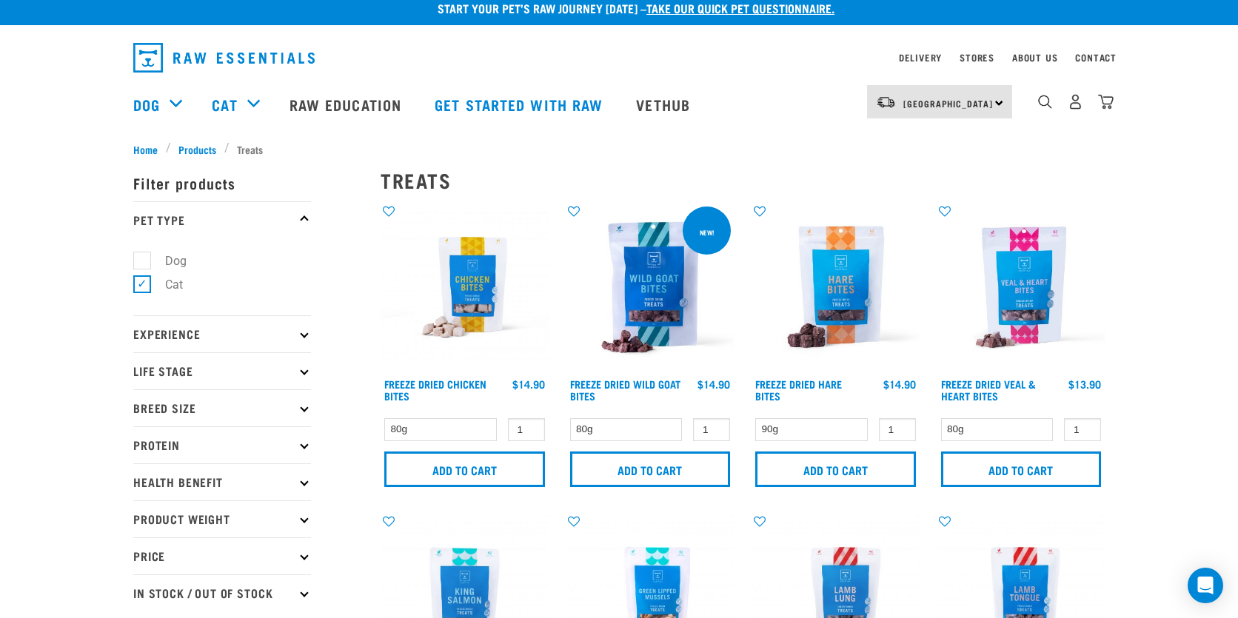
scroll to position [0, 0]
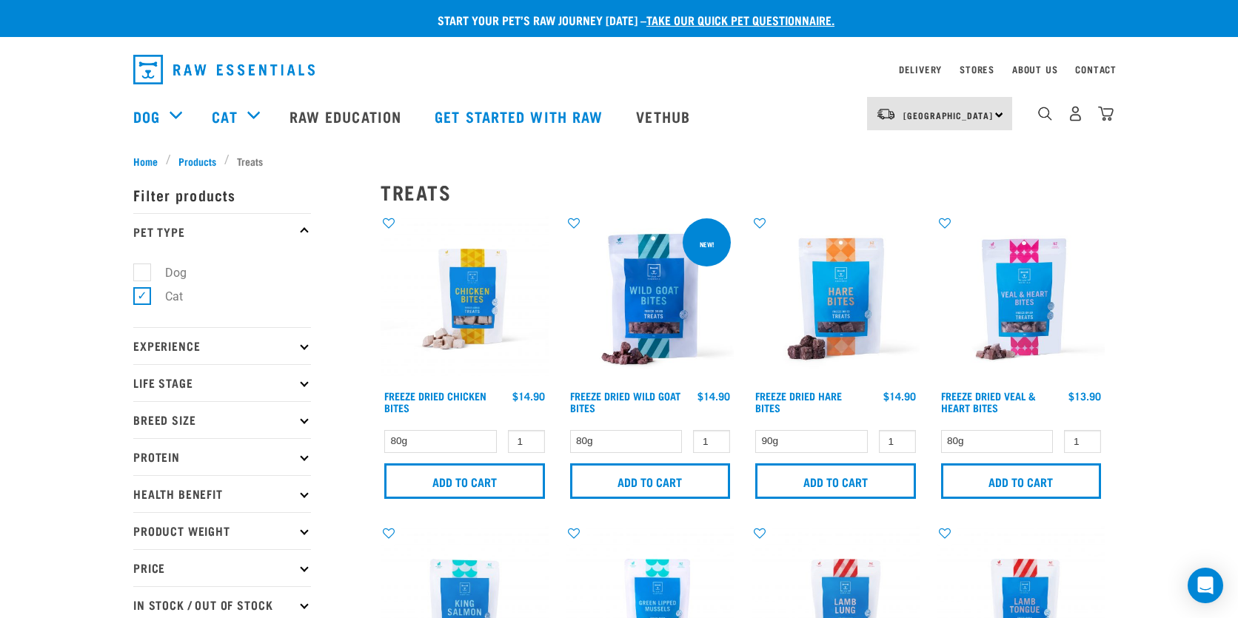
click at [803, 462] on div "Add to cart" at bounding box center [836, 481] width 168 height 39
click at [805, 447] on select "90g" at bounding box center [811, 441] width 113 height 23
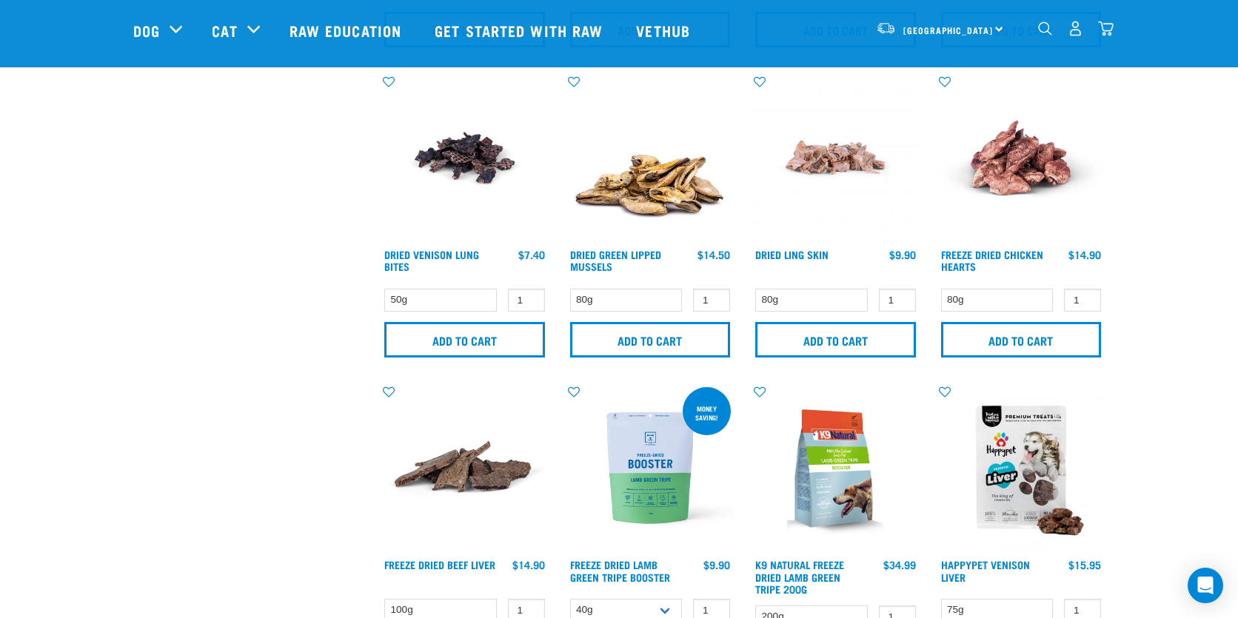
scroll to position [657, 0]
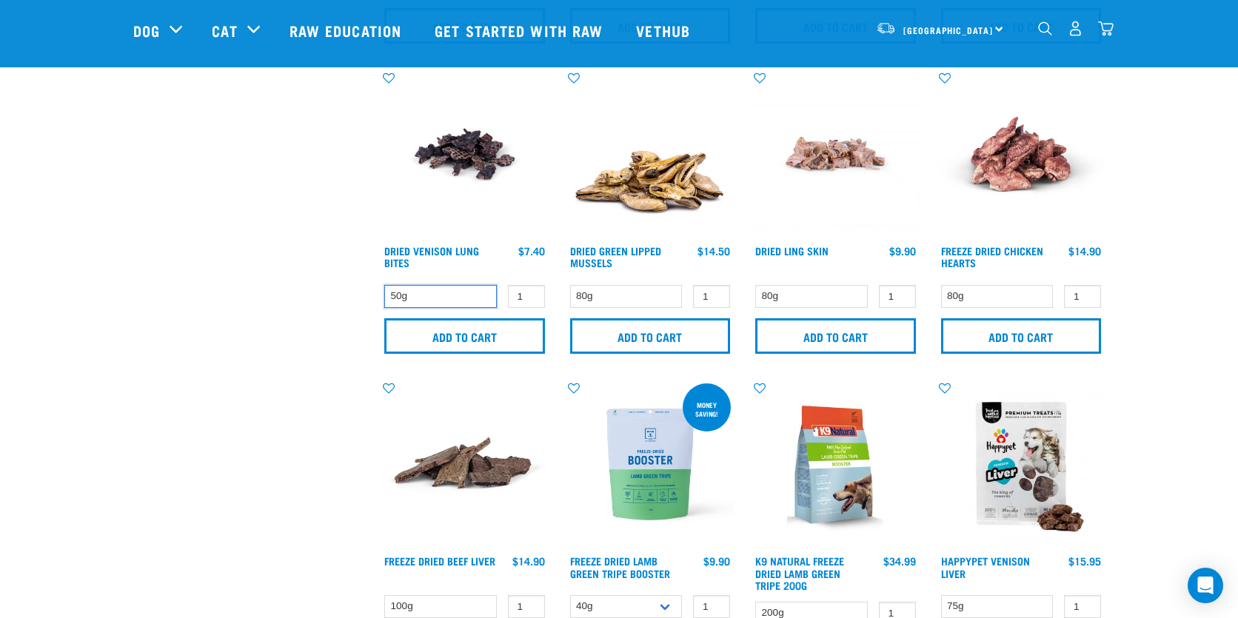
click at [441, 298] on select "50g" at bounding box center [440, 296] width 113 height 23
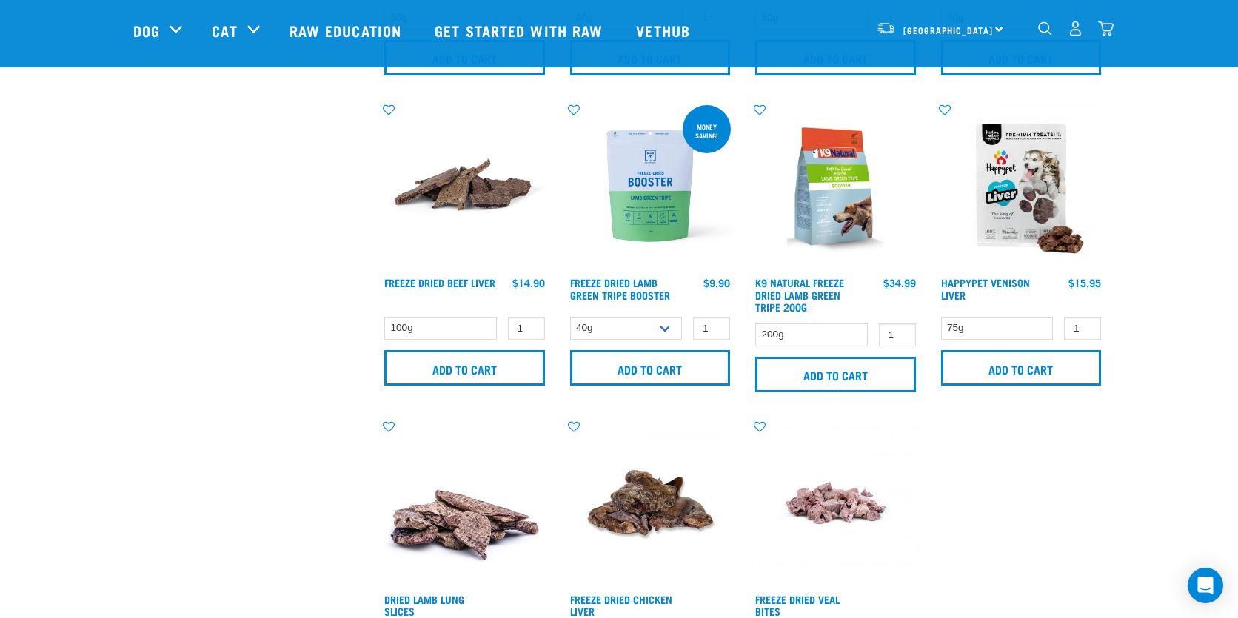
scroll to position [937, 0]
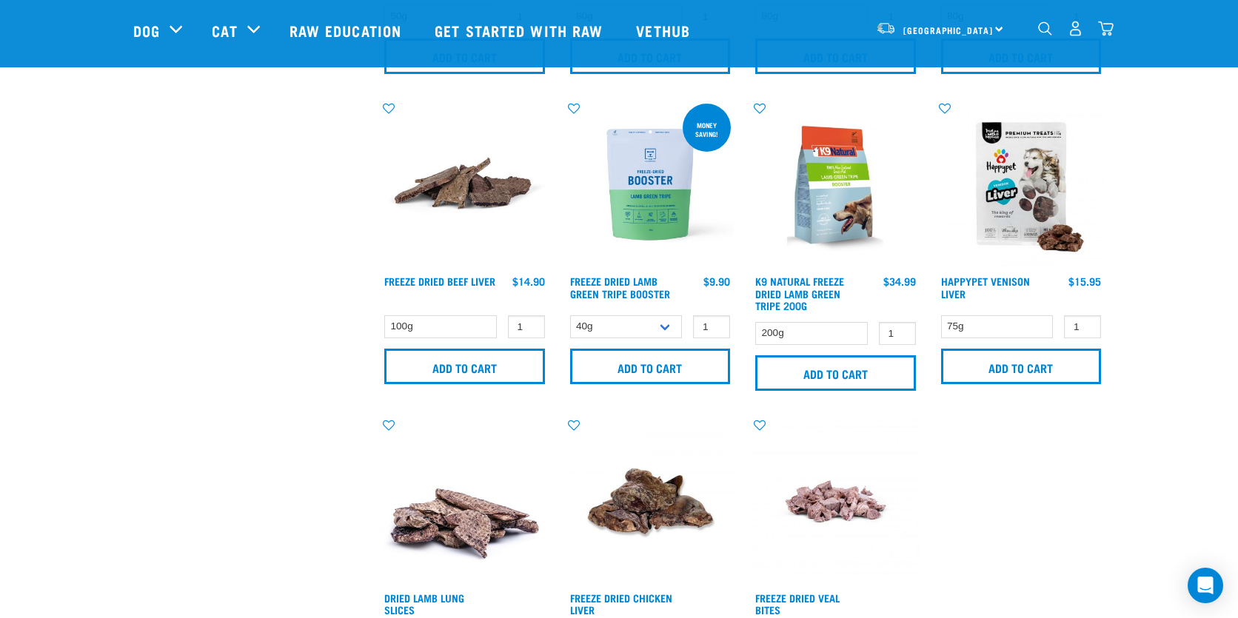
click at [438, 201] on img at bounding box center [465, 185] width 168 height 168
click at [445, 175] on img at bounding box center [465, 185] width 168 height 168
click at [476, 184] on img at bounding box center [465, 185] width 168 height 168
click at [446, 276] on h4 "Freeze Dried Beef Liver" at bounding box center [439, 291] width 111 height 30
click at [466, 215] on img at bounding box center [465, 185] width 168 height 168
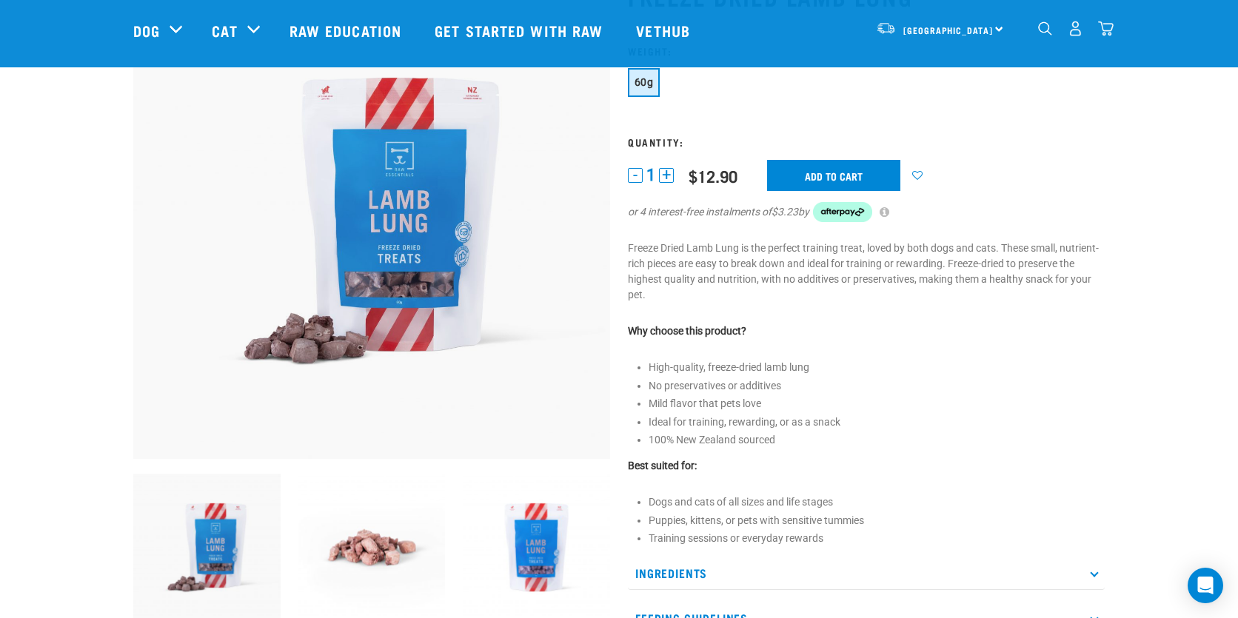
scroll to position [127, 0]
click at [326, 545] on img at bounding box center [371, 546] width 147 height 147
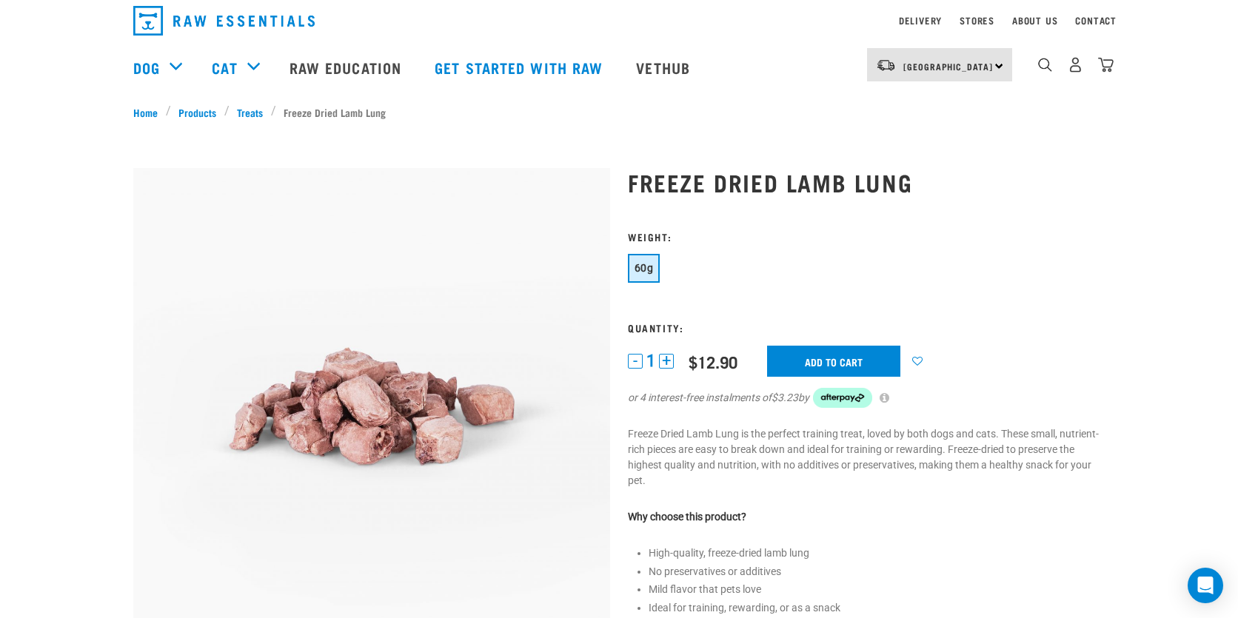
scroll to position [0, 0]
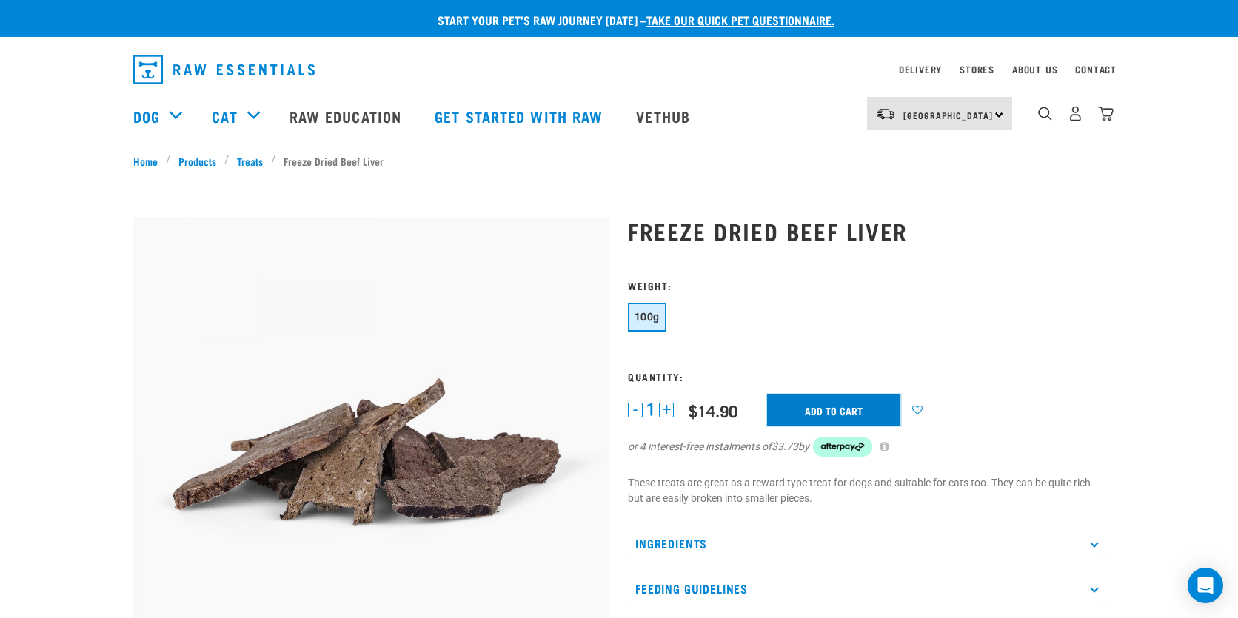
click at [851, 402] on input "Add to cart" at bounding box center [833, 410] width 133 height 31
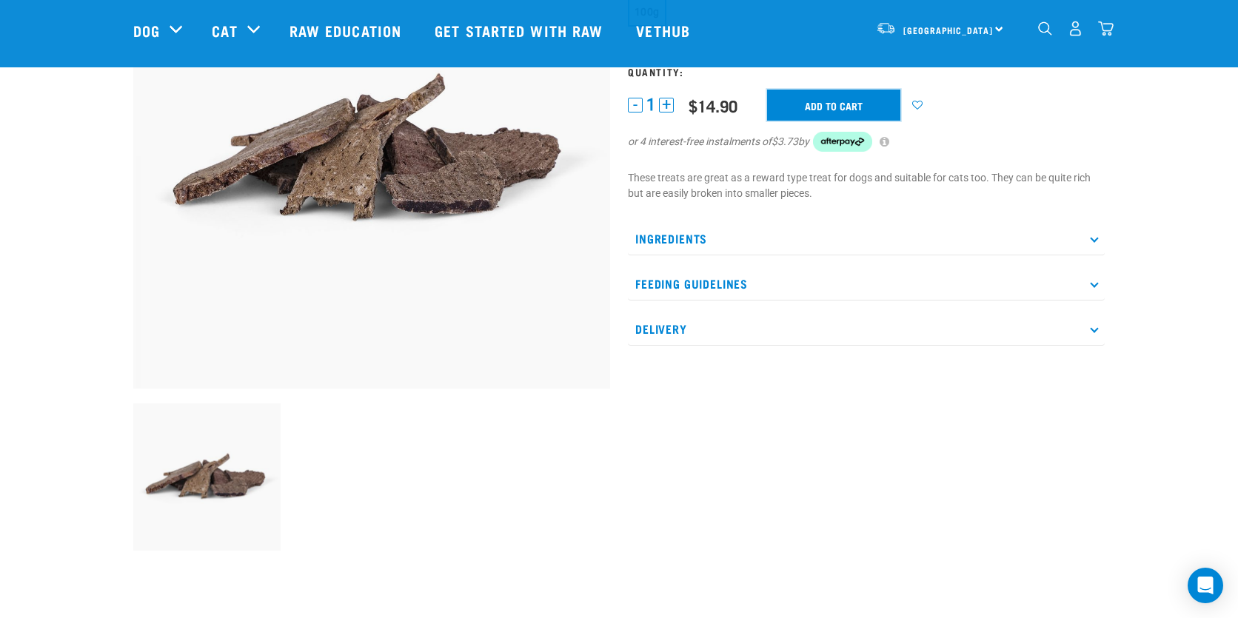
scroll to position [598, 0]
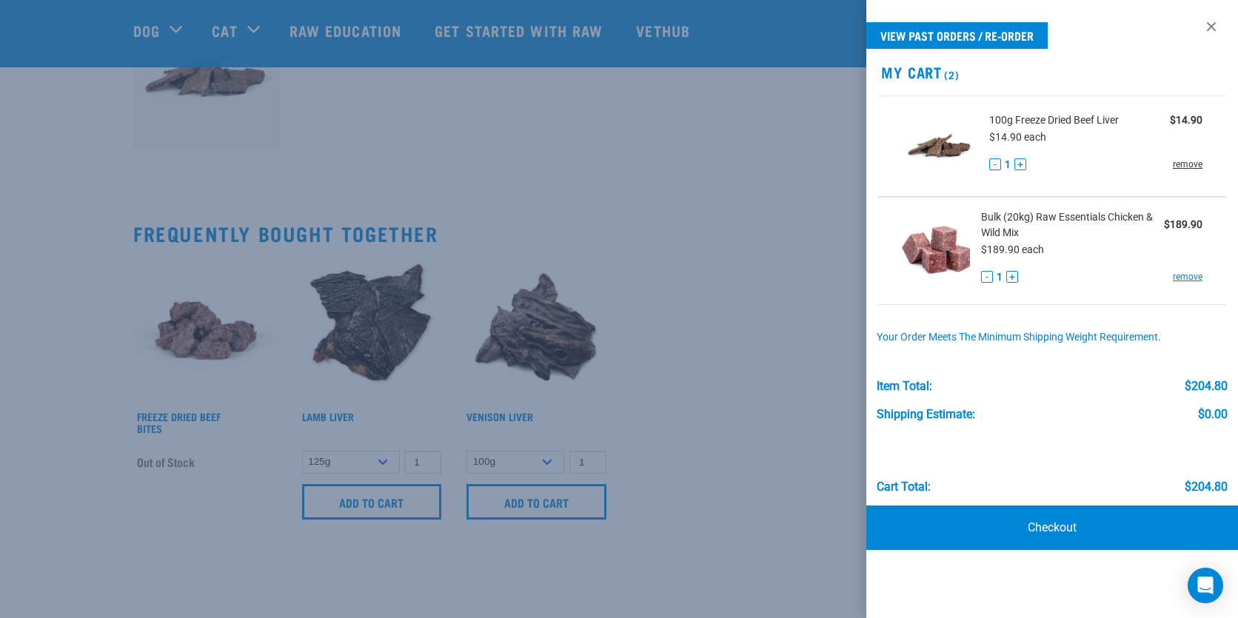
click at [1192, 165] on link "remove" at bounding box center [1188, 164] width 30 height 13
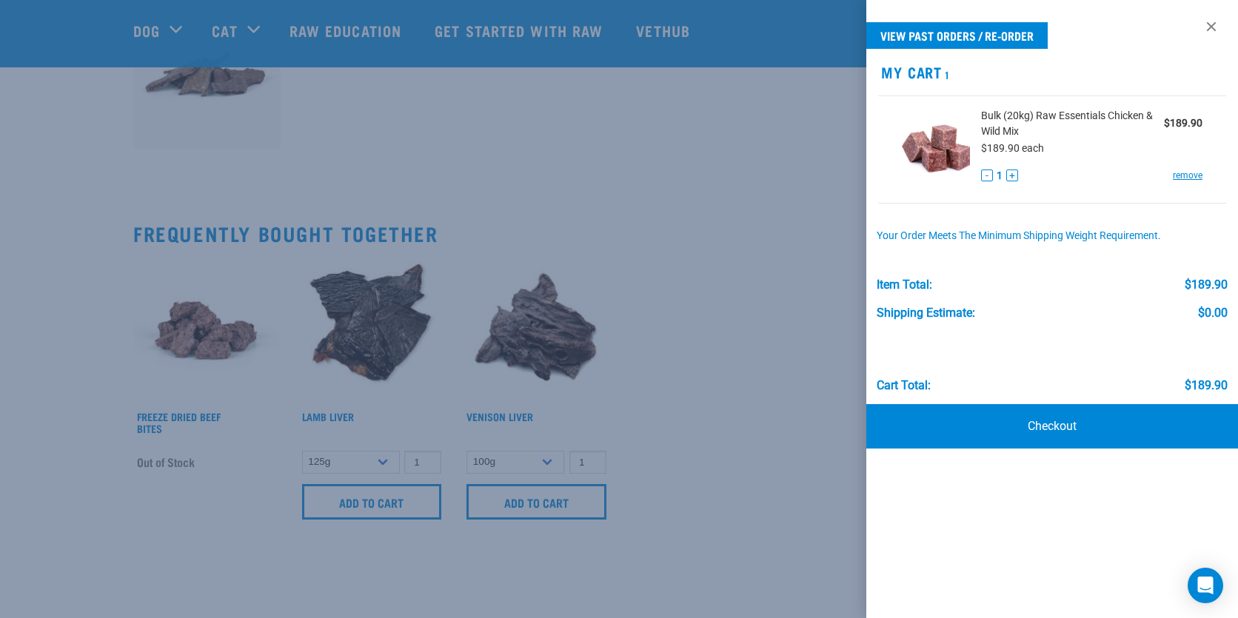
click at [344, 505] on div at bounding box center [619, 309] width 1238 height 618
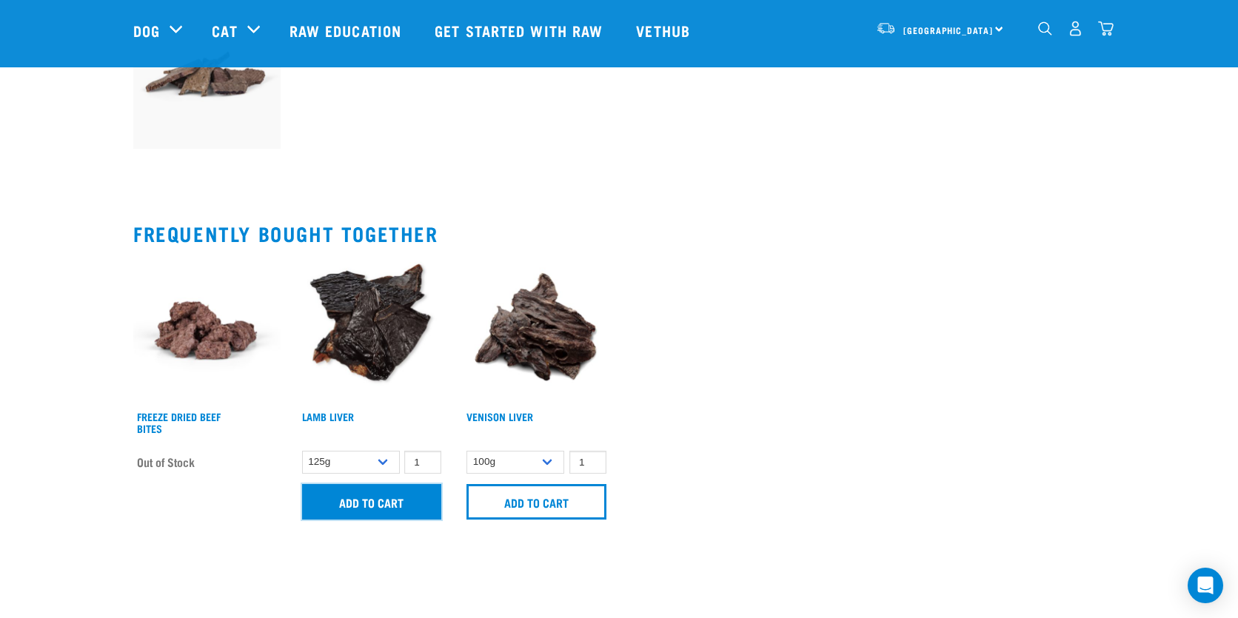
click at [344, 505] on input "Add to cart" at bounding box center [372, 502] width 140 height 36
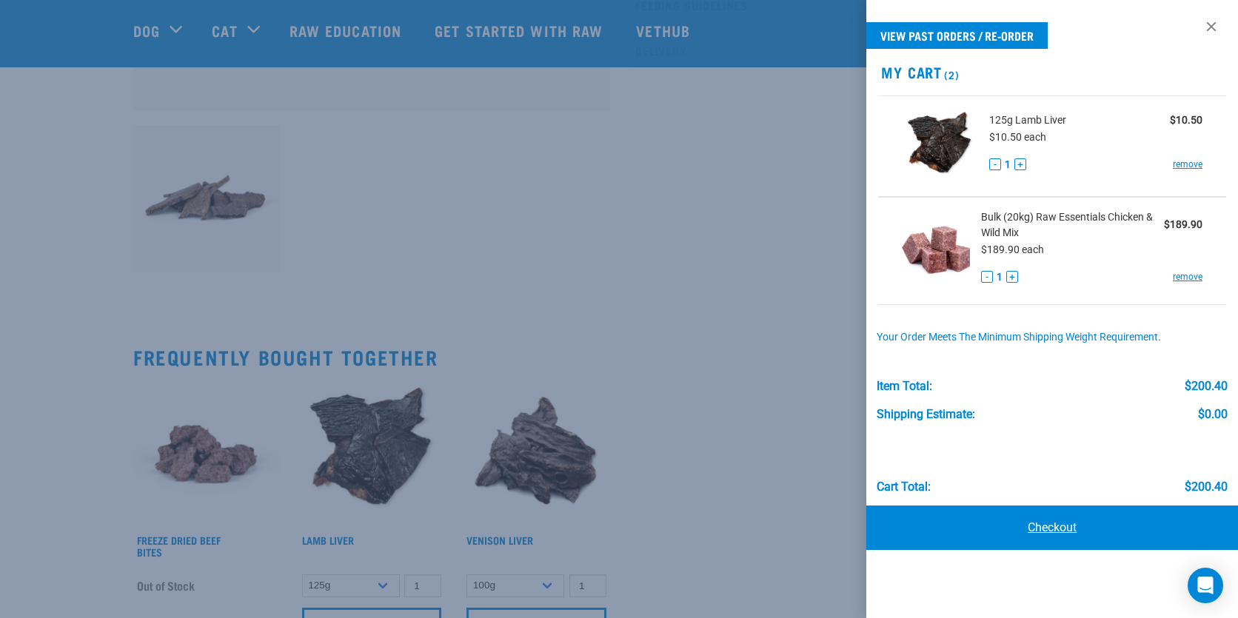
scroll to position [477, 0]
click at [1048, 524] on link "Checkout" at bounding box center [1053, 528] width 372 height 44
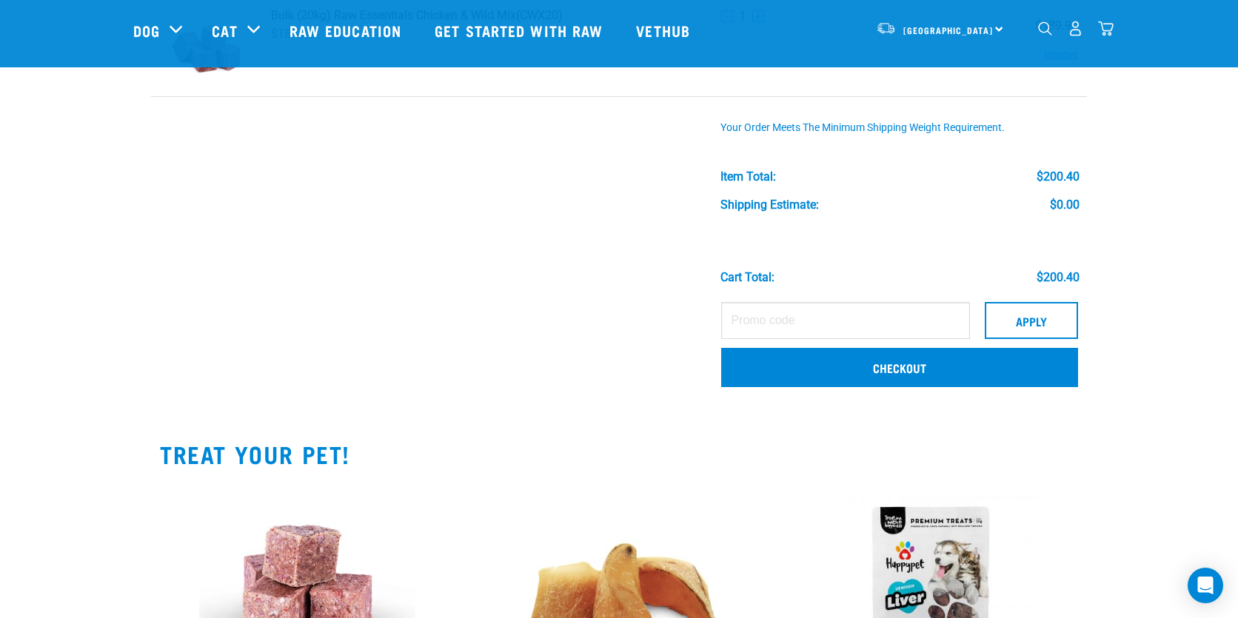
scroll to position [233, 0]
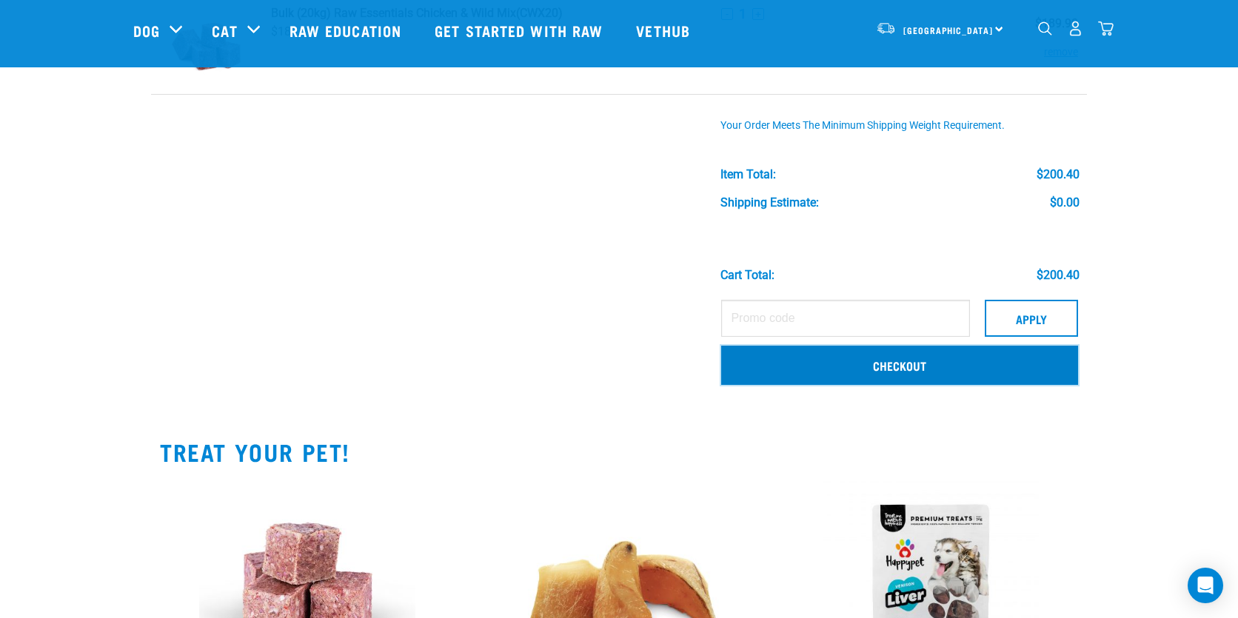
click at [975, 372] on link "Checkout" at bounding box center [899, 365] width 357 height 39
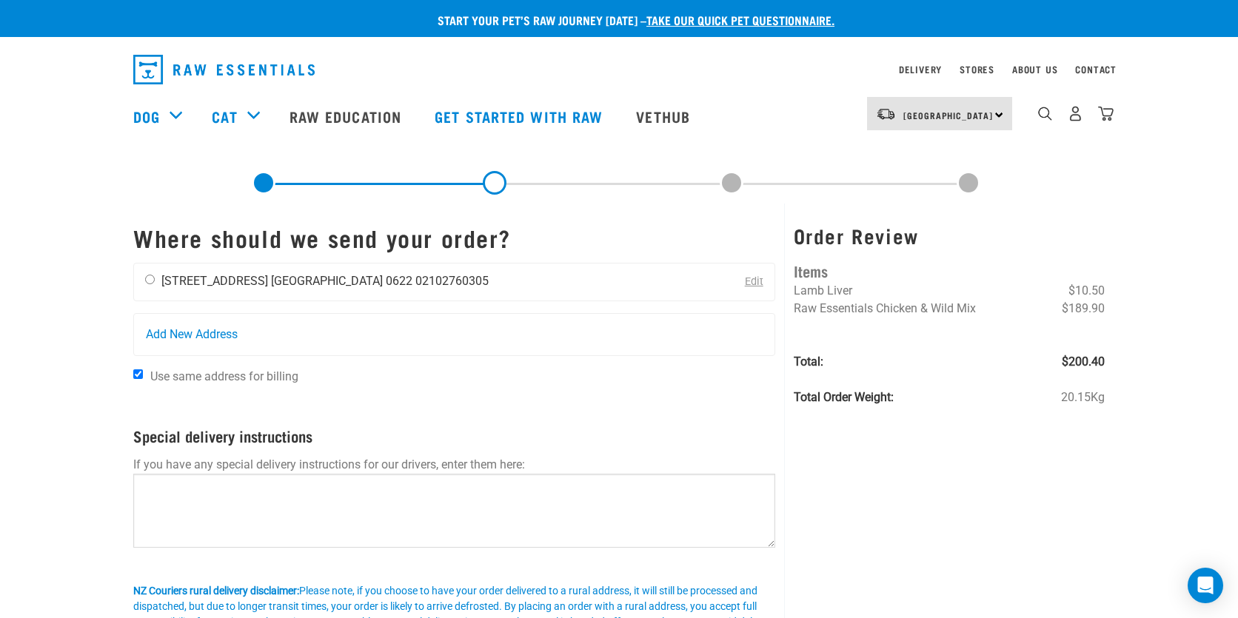
click at [206, 290] on div "Amanda Vitasovich 24A Hauraki Road Auckland 0622 02102760305" at bounding box center [317, 282] width 366 height 37
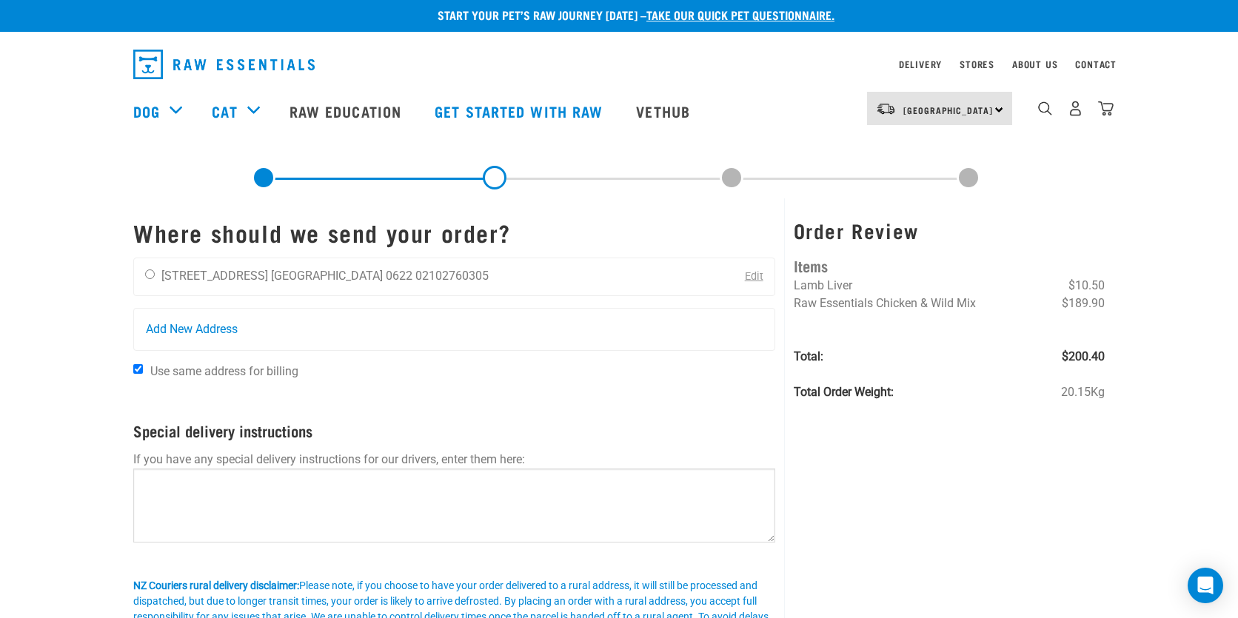
scroll to position [21, 0]
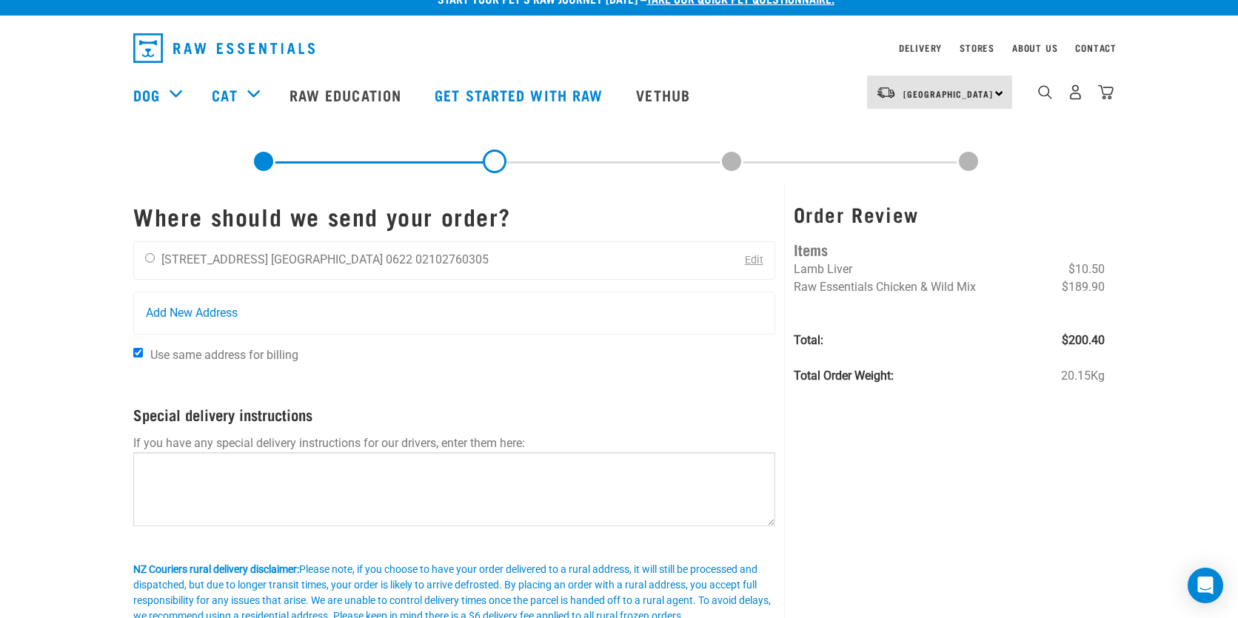
click at [655, 252] on div "Amanda Vitasovich 24A Hauraki Road Auckland 0622 02102760305 Edit" at bounding box center [454, 260] width 642 height 39
click at [153, 250] on div "Amanda Vitasovich 24A Hauraki Road Auckland 0622 02102760305" at bounding box center [317, 260] width 366 height 37
click at [166, 261] on li "[STREET_ADDRESS]" at bounding box center [214, 260] width 107 height 14
click at [230, 258] on li "[STREET_ADDRESS]" at bounding box center [214, 260] width 107 height 14
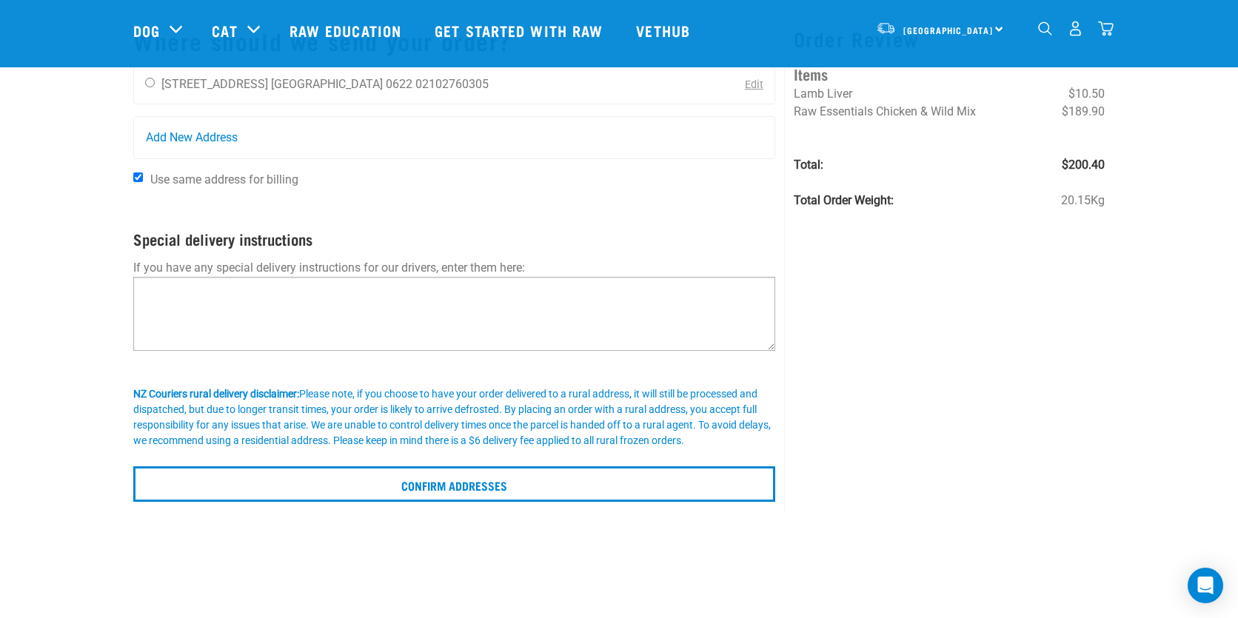
scroll to position [125, 0]
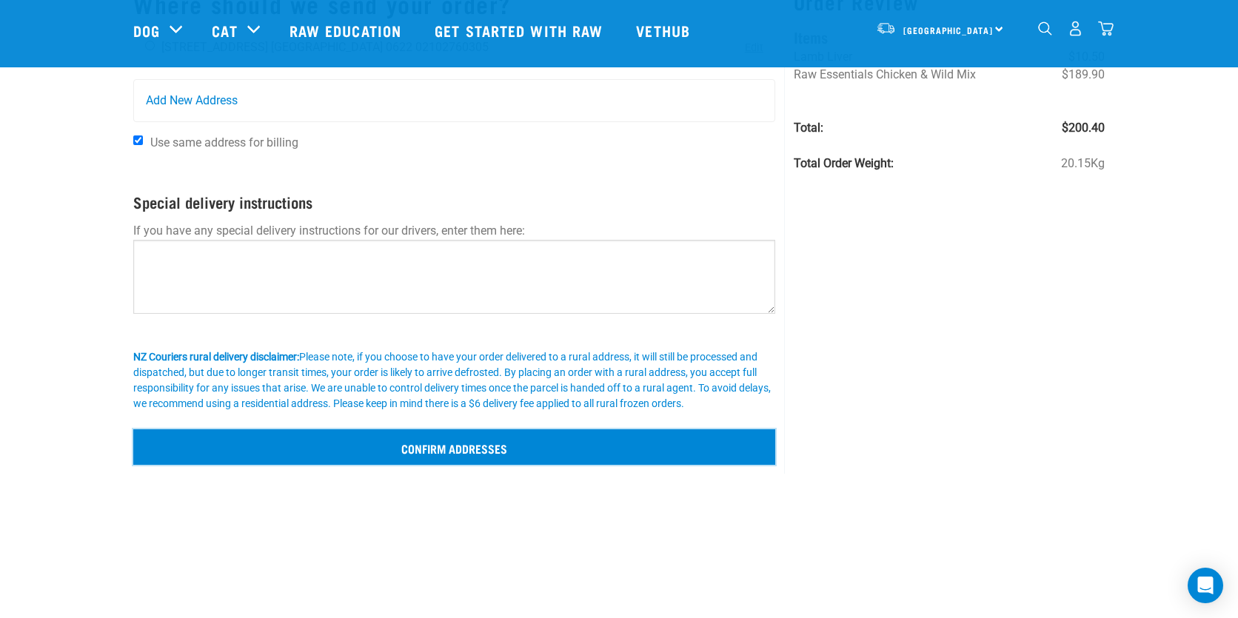
click at [419, 443] on input "Confirm addresses" at bounding box center [454, 448] width 642 height 36
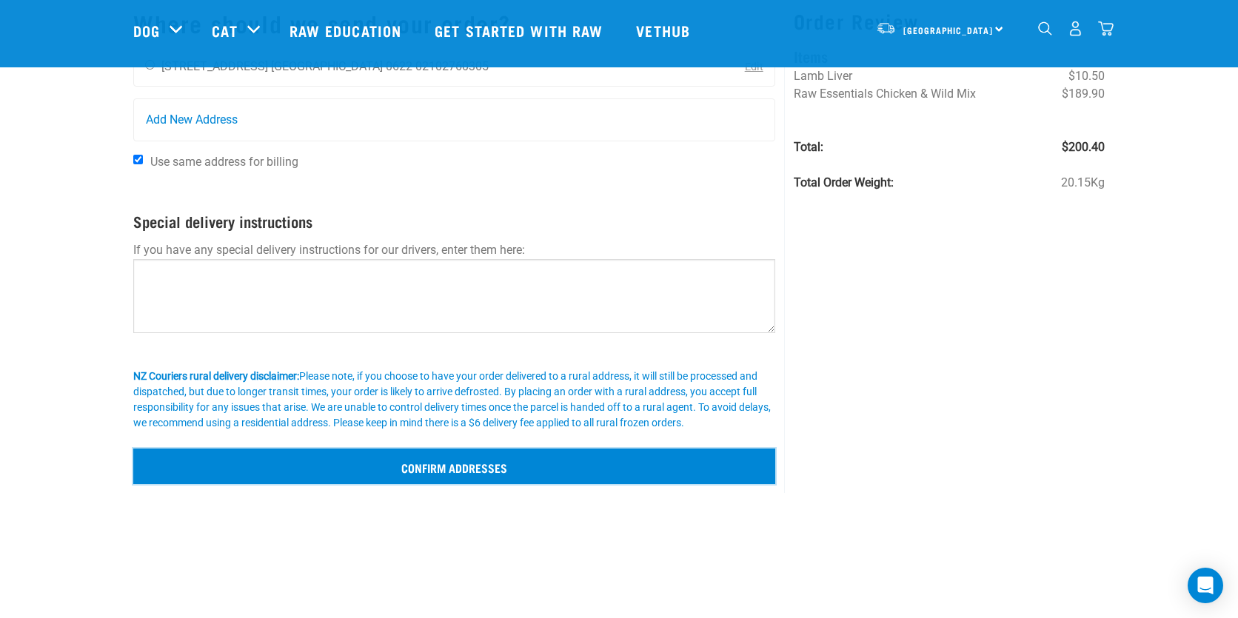
scroll to position [104, 0]
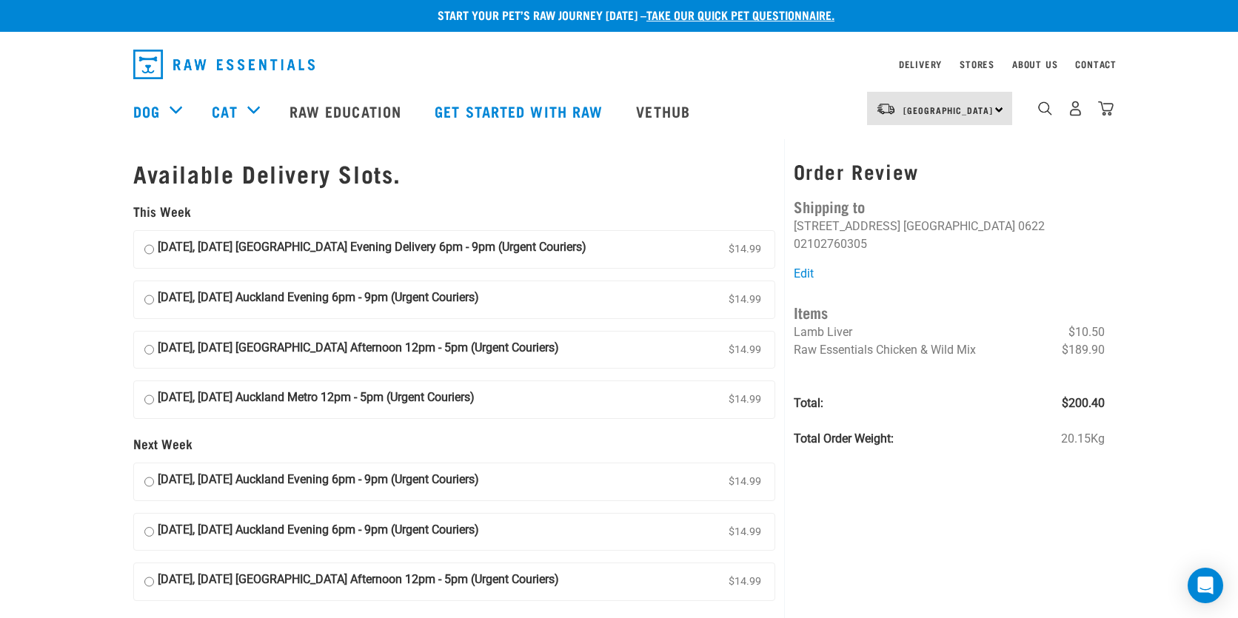
scroll to position [6, 0]
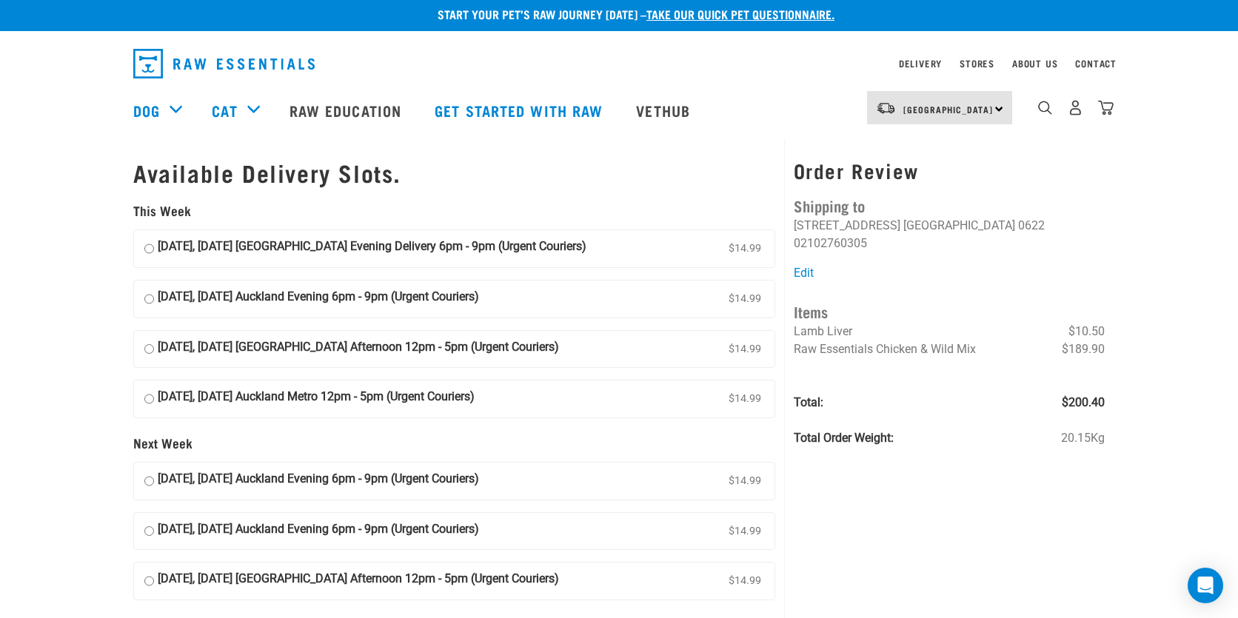
click at [244, 247] on strong "[DATE], [DATE] [GEOGRAPHIC_DATA] Evening Delivery 6pm - 9pm (Urgent Couriers)" at bounding box center [372, 249] width 429 height 22
click at [154, 247] on input "[DATE], [DATE] [GEOGRAPHIC_DATA] Evening Delivery 6pm - 9pm (Urgent Couriers) $…" at bounding box center [149, 249] width 10 height 22
radio input "true"
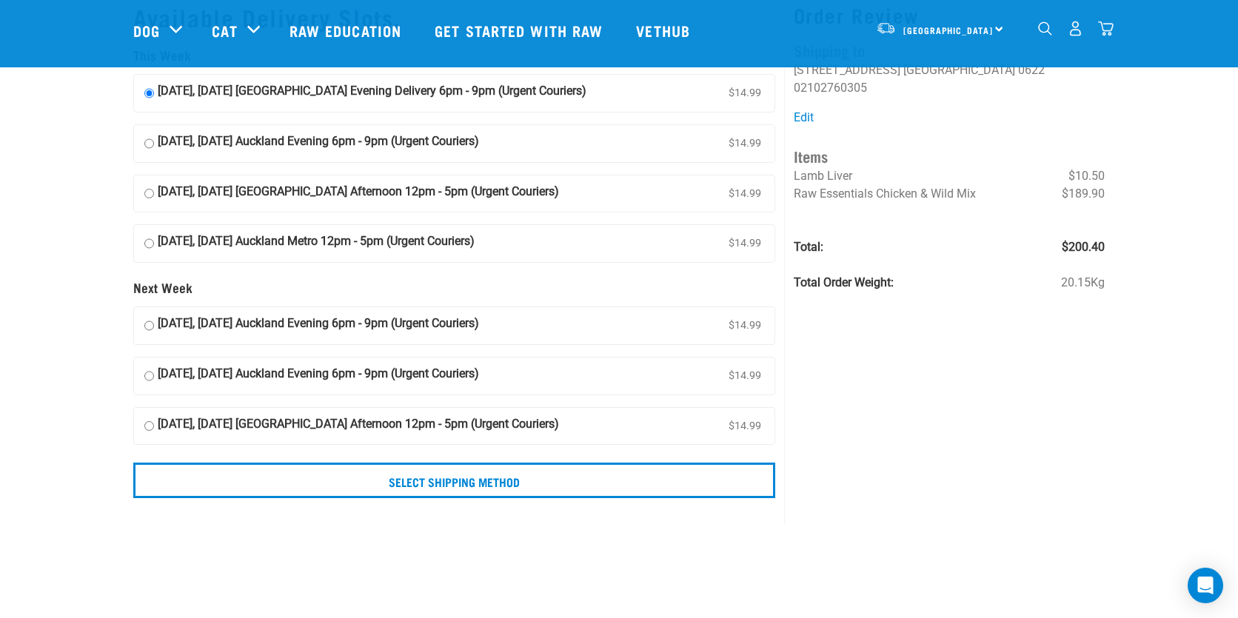
scroll to position [53, 0]
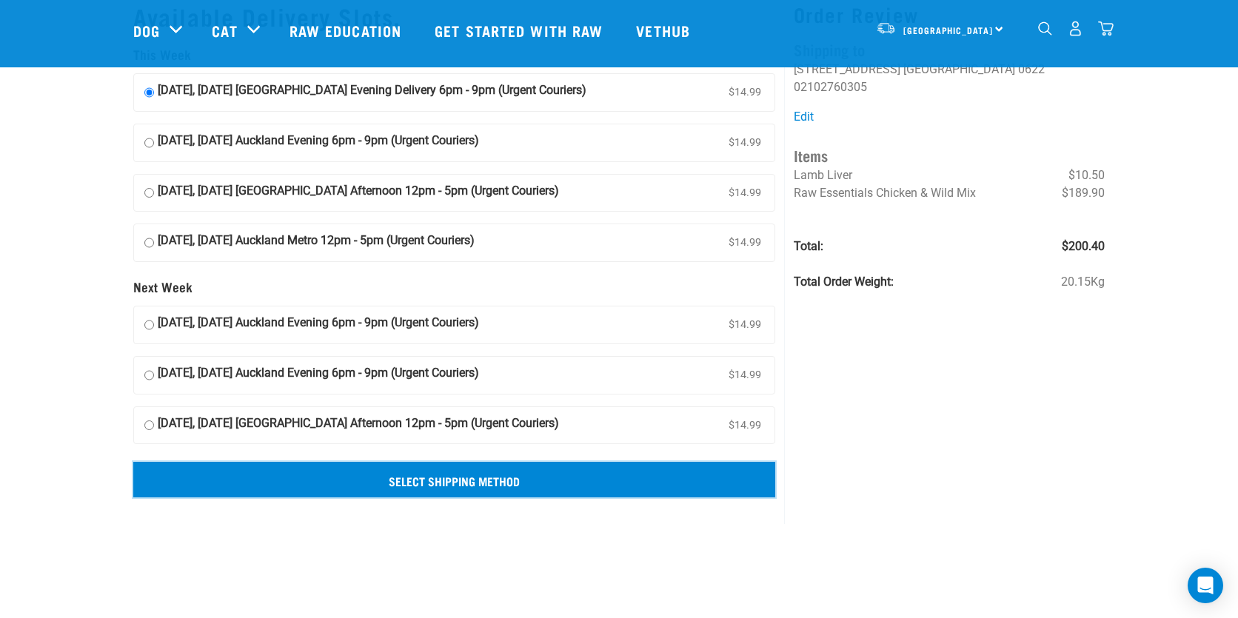
click at [505, 484] on input "Select Shipping Method" at bounding box center [454, 480] width 642 height 36
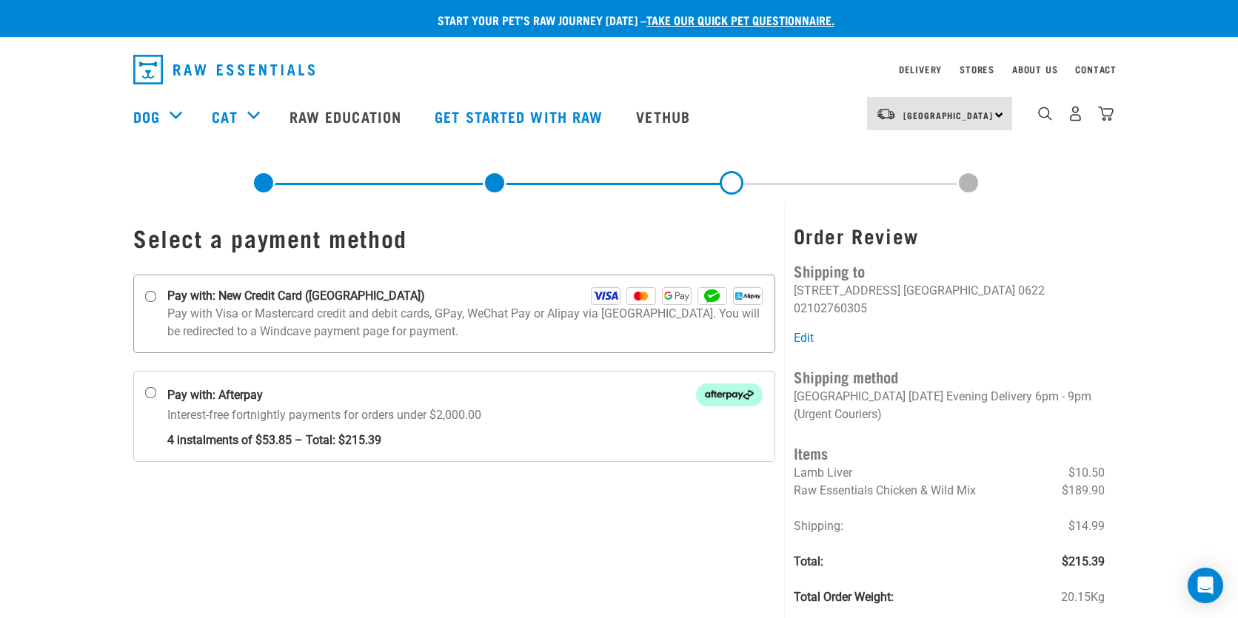
click at [298, 301] on strong "Pay with: New Credit Card (Windcave)" at bounding box center [296, 296] width 258 height 18
click at [157, 301] on input "Pay with: New Credit Card (Windcave)" at bounding box center [151, 297] width 12 height 12
radio input "true"
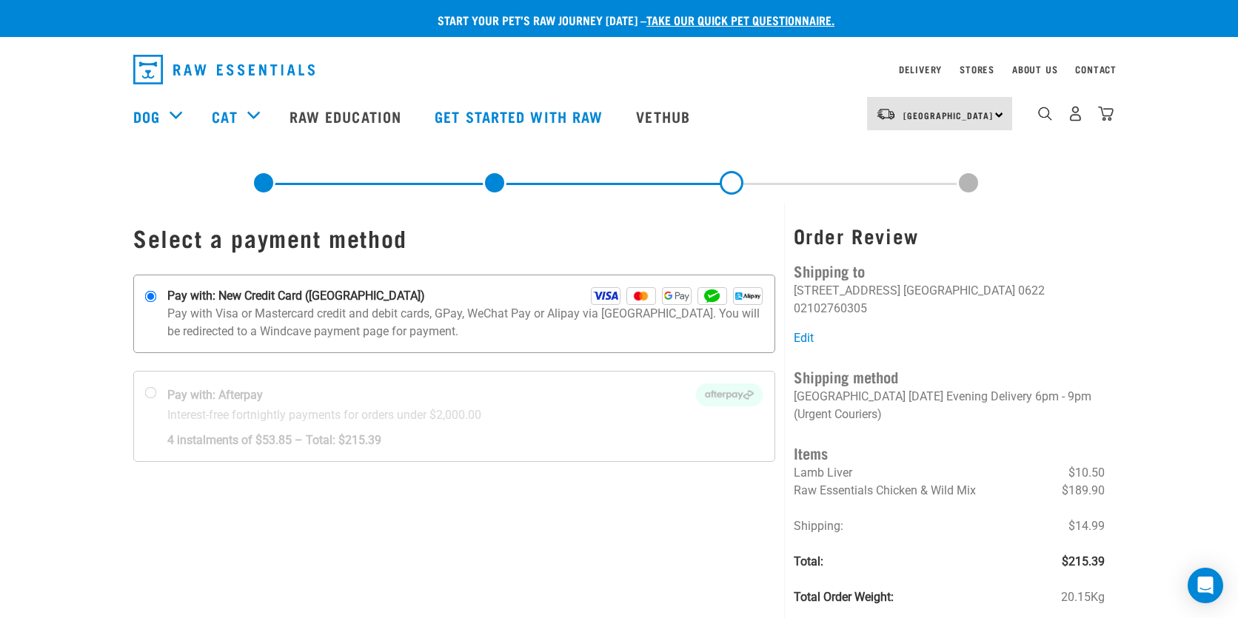
click at [302, 325] on p "Pay with Visa or Mastercard credit and debit cards, GPay, WeChat Pay or Alipay …" at bounding box center [464, 323] width 595 height 36
click at [157, 303] on input "Pay with: New Credit Card (Windcave)" at bounding box center [151, 297] width 12 height 12
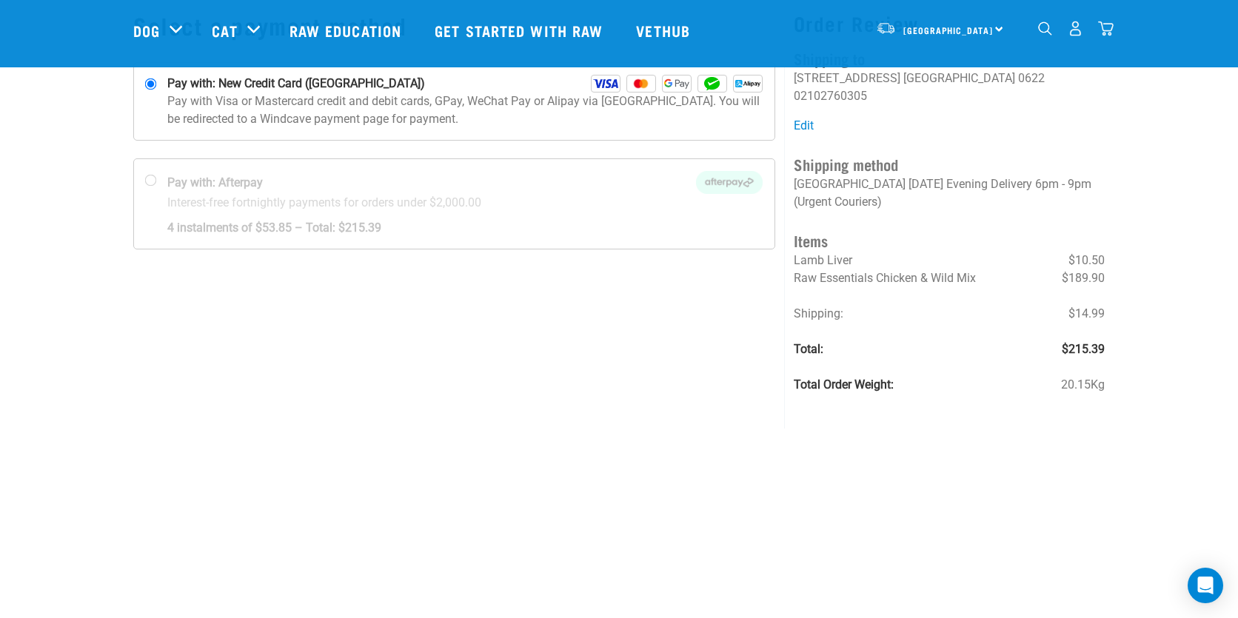
scroll to position [115, 0]
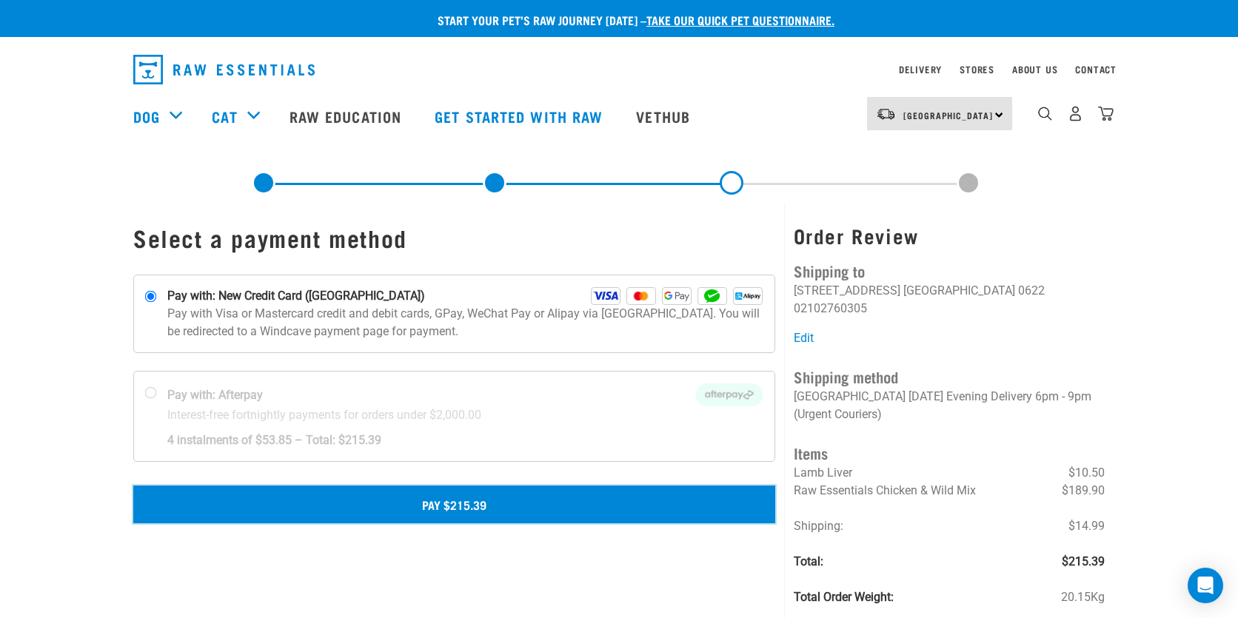
click at [550, 507] on button "Pay $215.39" at bounding box center [454, 504] width 642 height 37
